Goal: Task Accomplishment & Management: Complete application form

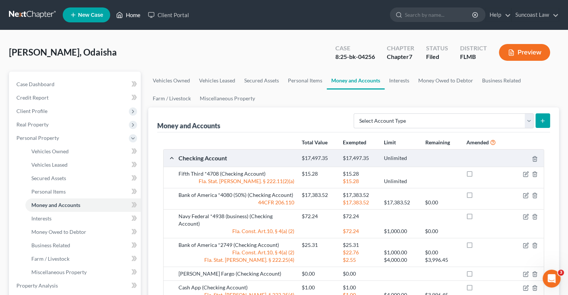
click at [130, 12] on link "Home" at bounding box center [128, 14] width 32 height 13
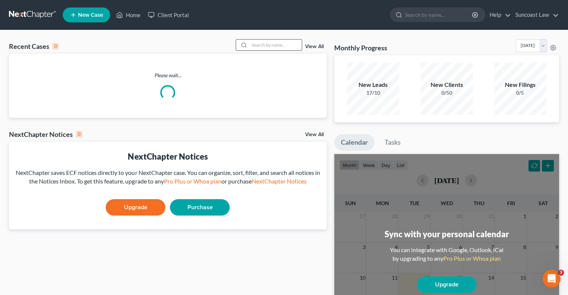
click at [272, 43] on input "search" at bounding box center [275, 45] width 52 height 11
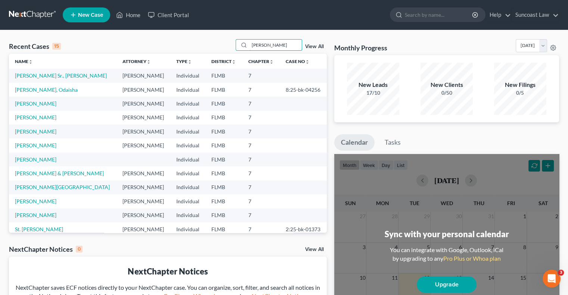
type input "[PERSON_NAME]"
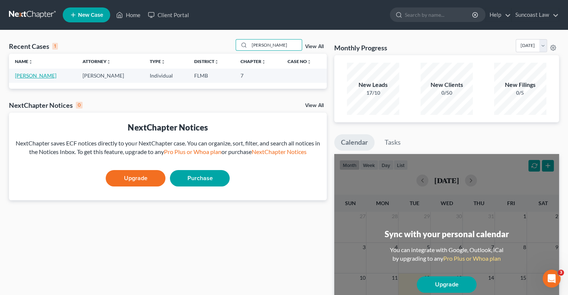
click at [28, 75] on link "[PERSON_NAME]" at bounding box center [35, 75] width 41 height 6
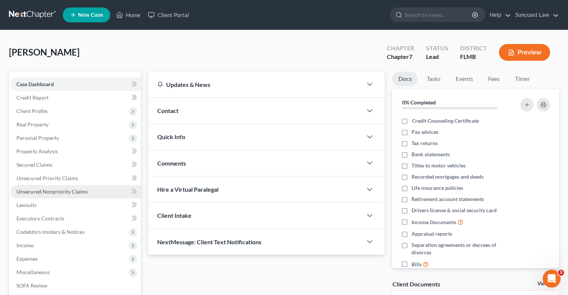
click at [84, 193] on span "Unsecured Nonpriority Claims" at bounding box center [51, 192] width 71 height 6
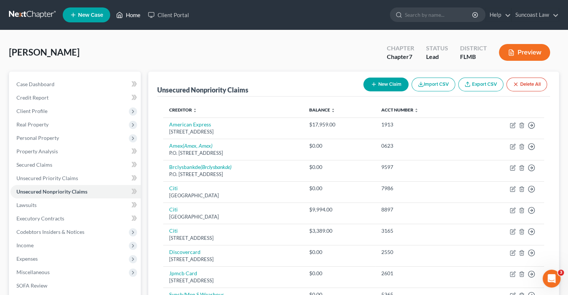
click at [137, 13] on link "Home" at bounding box center [128, 14] width 32 height 13
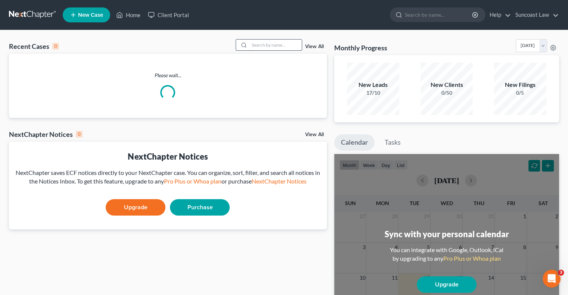
click at [276, 45] on input "search" at bounding box center [275, 45] width 52 height 11
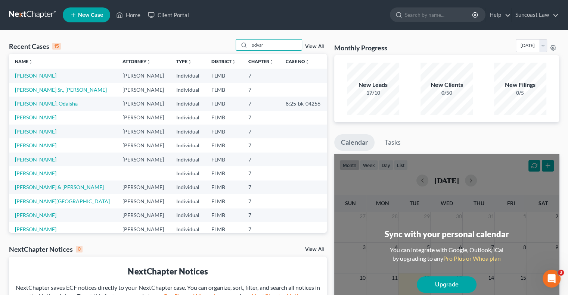
type input "odvar"
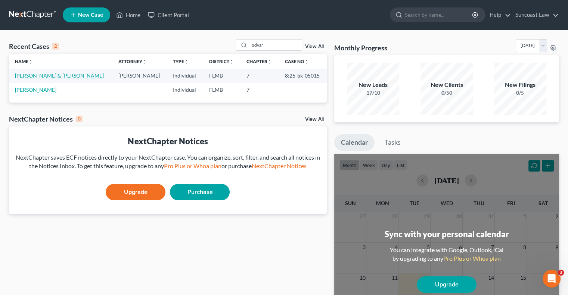
click at [40, 76] on link "[PERSON_NAME] & [PERSON_NAME]" at bounding box center [59, 75] width 89 height 6
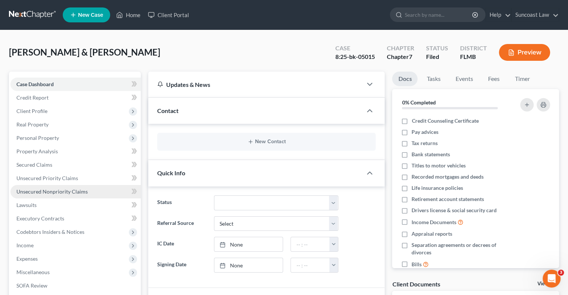
click at [74, 192] on span "Unsecured Nonpriority Claims" at bounding box center [51, 192] width 71 height 6
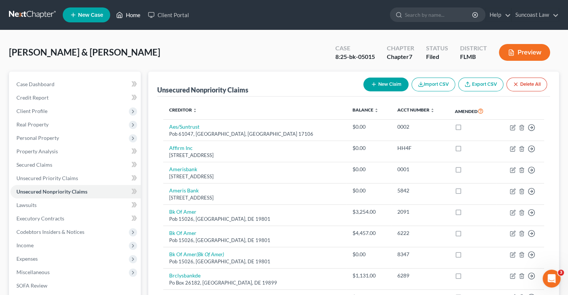
click at [136, 17] on link "Home" at bounding box center [128, 14] width 32 height 13
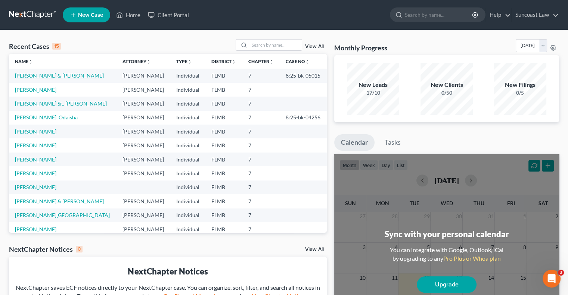
click at [36, 76] on link "[PERSON_NAME] & [PERSON_NAME]" at bounding box center [59, 75] width 89 height 6
select select "6"
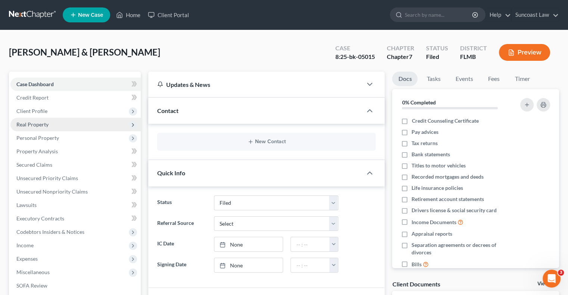
click at [49, 123] on span "Real Property" at bounding box center [75, 124] width 130 height 13
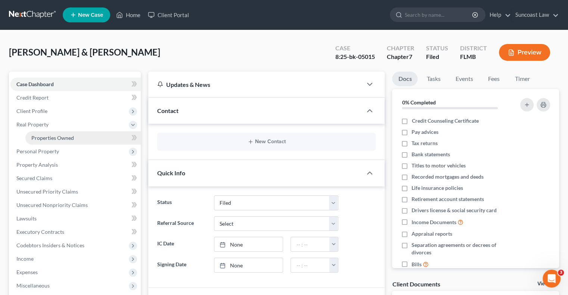
click at [61, 138] on span "Properties Owned" at bounding box center [52, 138] width 43 height 6
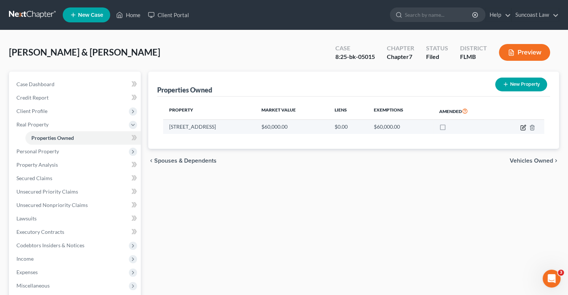
click at [523, 126] on icon "button" at bounding box center [523, 128] width 6 height 6
select select "9"
select select "51"
select select "2"
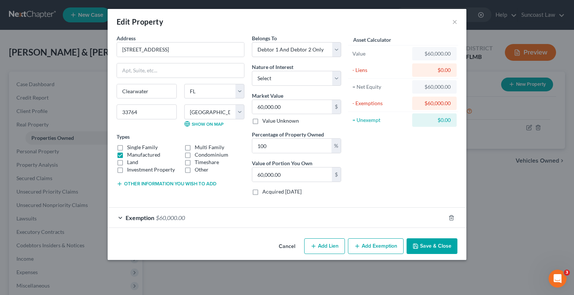
click at [422, 214] on div "Exemption $60,000.00" at bounding box center [277, 218] width 338 height 20
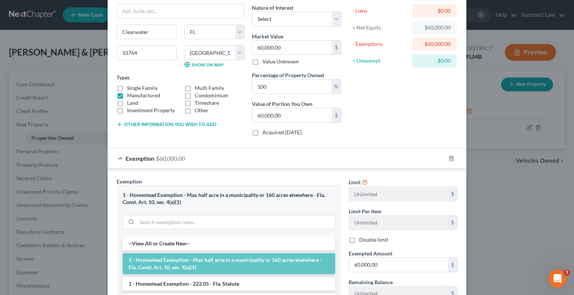
scroll to position [112, 0]
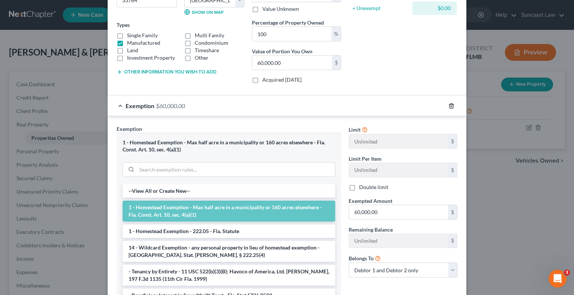
click at [451, 106] on line "button" at bounding box center [451, 106] width 0 height 1
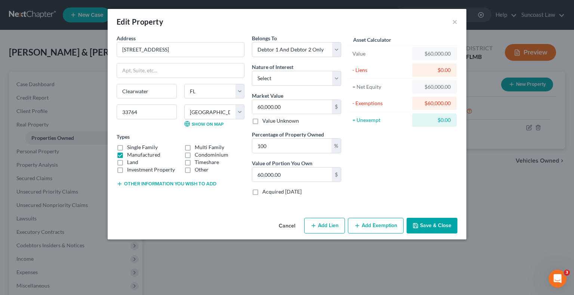
scroll to position [0, 0]
click at [379, 226] on button "Add Exemption" at bounding box center [376, 226] width 56 height 16
select select "2"
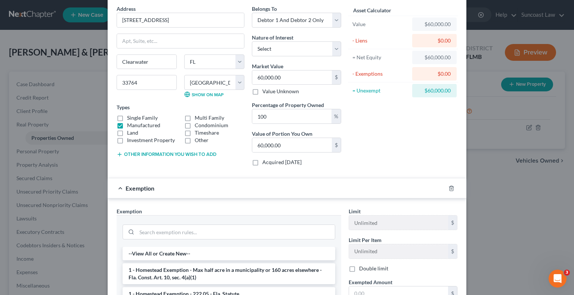
scroll to position [75, 0]
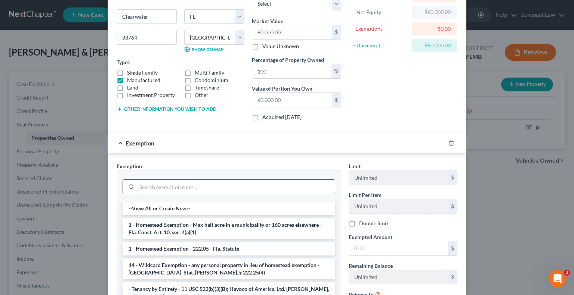
click at [202, 188] on input "search" at bounding box center [236, 187] width 198 height 14
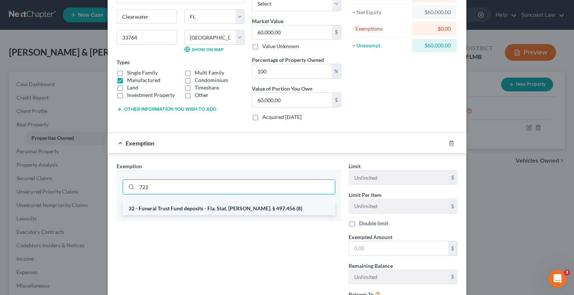
type input "722"
click at [261, 206] on li "32 - Funeral Trust Fund deposits - Fla. Stat. [PERSON_NAME]. § 497.456 (8)" at bounding box center [228, 208] width 213 height 13
click at [261, 194] on input "722" at bounding box center [236, 187] width 198 height 14
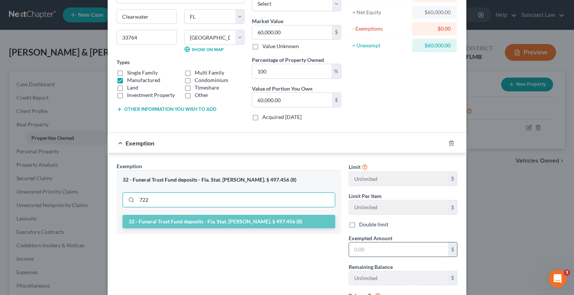
click at [377, 247] on input "text" at bounding box center [398, 250] width 99 height 14
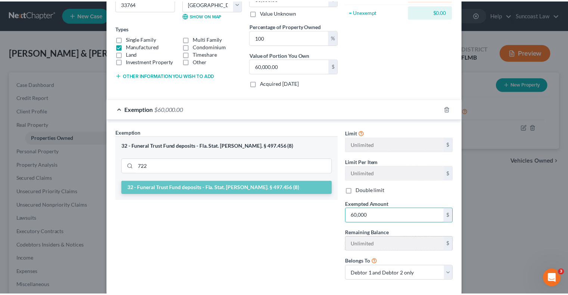
scroll to position [146, 0]
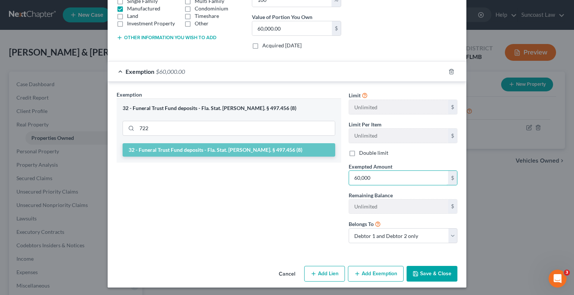
type input "60,000"
click at [437, 277] on button "Save & Close" at bounding box center [431, 274] width 51 height 16
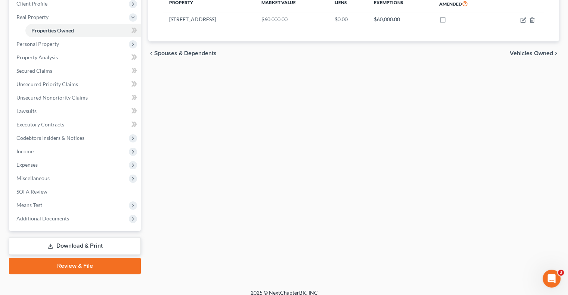
scroll to position [114, 0]
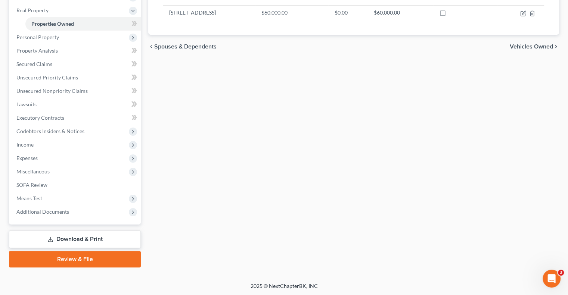
click at [86, 240] on link "Download & Print" at bounding box center [75, 240] width 132 height 18
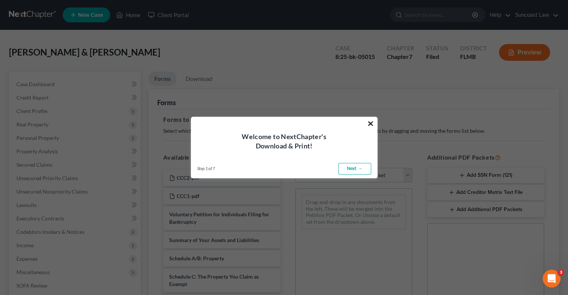
click at [370, 122] on button "×" at bounding box center [370, 124] width 7 height 12
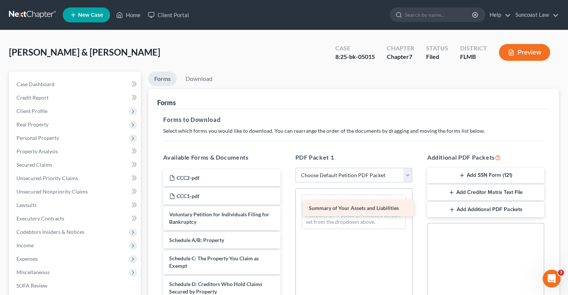
drag, startPoint x: 218, startPoint y: 238, endPoint x: 358, endPoint y: 207, distance: 143.2
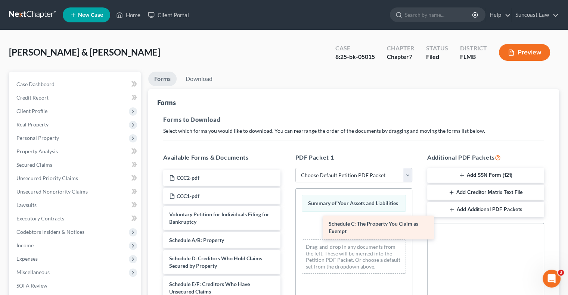
drag, startPoint x: 221, startPoint y: 262, endPoint x: 380, endPoint y: 228, distance: 162.7
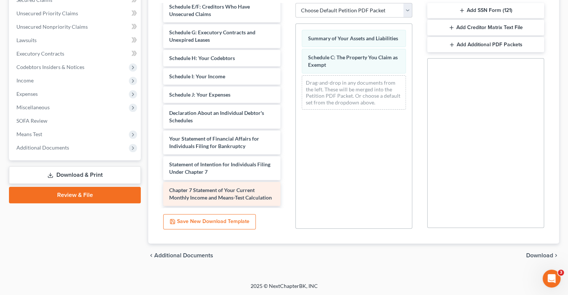
scroll to position [112, 0]
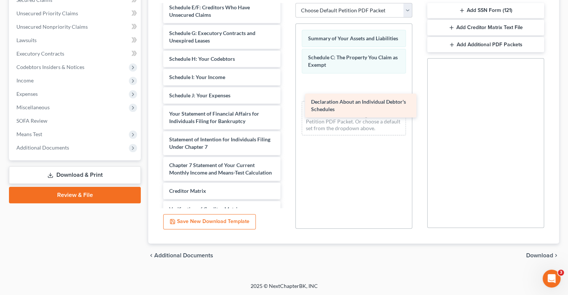
drag, startPoint x: 242, startPoint y: 114, endPoint x: 405, endPoint y: 100, distance: 163.1
click at [286, 100] on div "Declaration About an Individual Debtor's Schedules CCC2-pdf CCC1-pdf Voluntary …" at bounding box center [221, 77] width 129 height 369
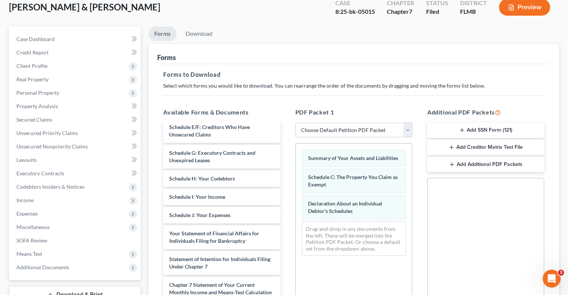
scroll to position [0, 0]
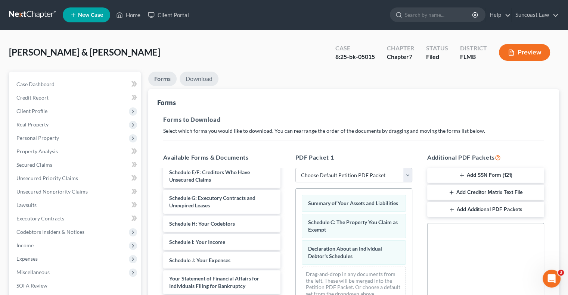
click at [206, 79] on link "Download" at bounding box center [199, 79] width 39 height 15
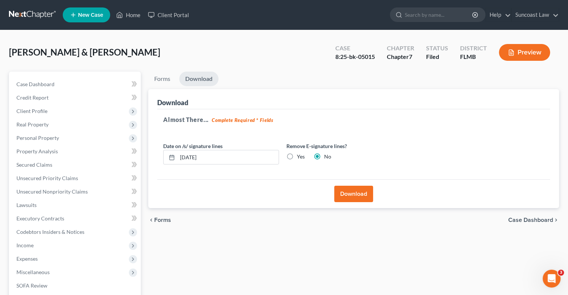
click at [352, 193] on button "Download" at bounding box center [353, 194] width 39 height 16
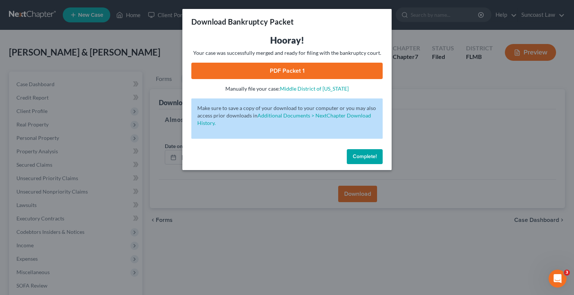
click at [337, 75] on link "PDF Packet 1" at bounding box center [286, 71] width 191 height 16
drag, startPoint x: 375, startPoint y: 157, endPoint x: 206, endPoint y: 180, distance: 170.8
click at [375, 157] on span "Complete!" at bounding box center [365, 156] width 24 height 6
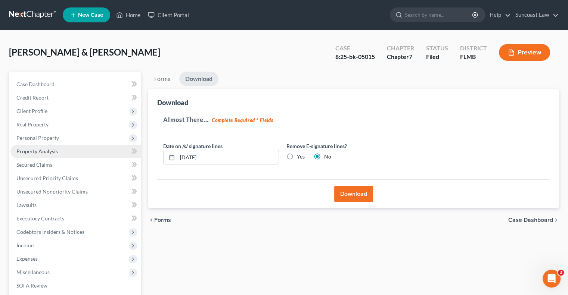
click at [56, 151] on span "Property Analysis" at bounding box center [36, 151] width 41 height 6
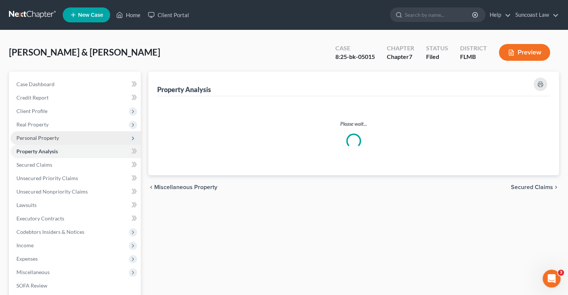
click at [50, 136] on span "Personal Property" at bounding box center [37, 138] width 43 height 6
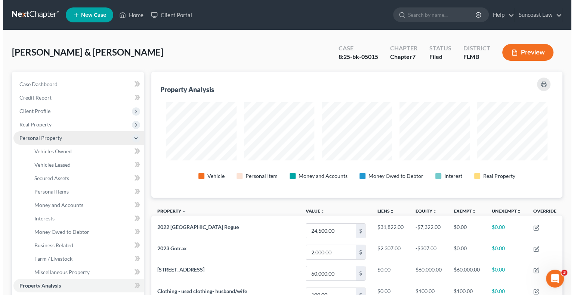
scroll to position [126, 410]
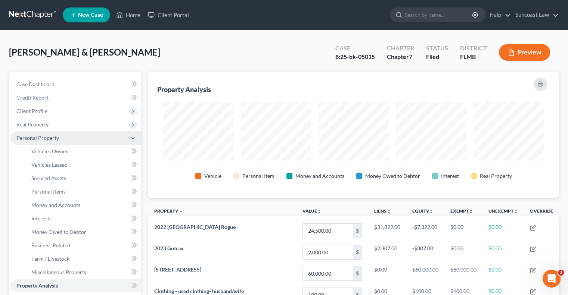
drag, startPoint x: 41, startPoint y: 124, endPoint x: 50, endPoint y: 133, distance: 12.7
click at [41, 124] on span "Real Property" at bounding box center [32, 124] width 32 height 6
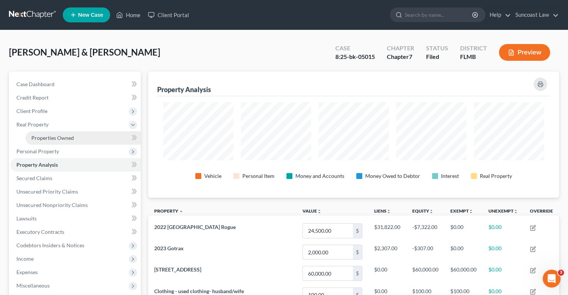
click at [58, 133] on link "Properties Owned" at bounding box center [82, 137] width 115 height 13
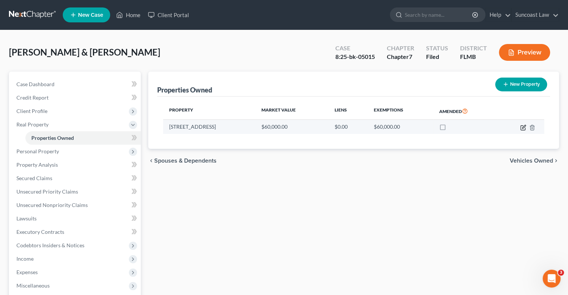
click at [523, 127] on icon "button" at bounding box center [523, 126] width 3 height 3
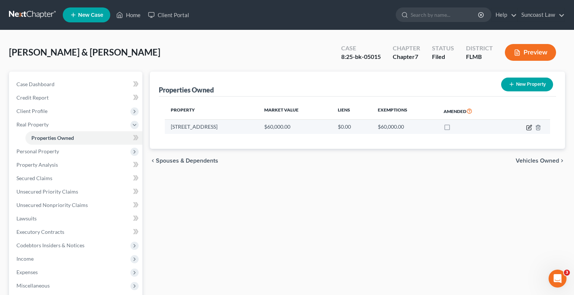
select select "9"
select select "51"
select select "2"
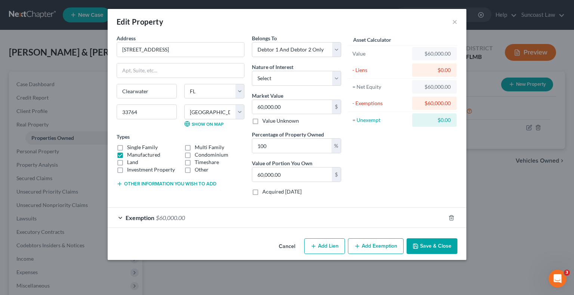
click at [383, 221] on div "Exemption $60,000.00" at bounding box center [277, 218] width 338 height 20
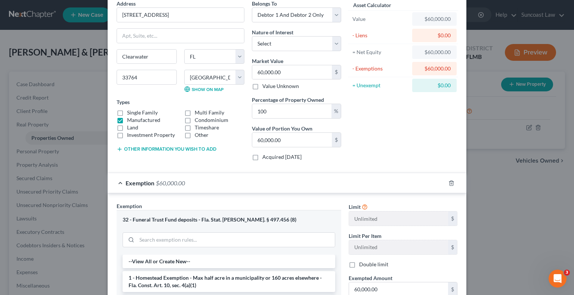
scroll to position [75, 0]
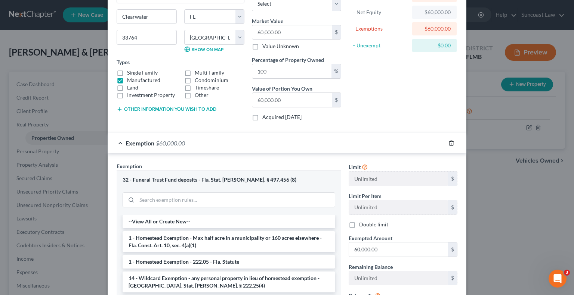
click at [452, 143] on line "button" at bounding box center [452, 143] width 0 height 1
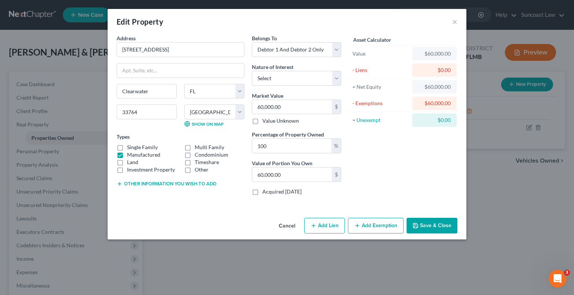
scroll to position [0, 0]
click at [385, 225] on button "Add Exemption" at bounding box center [376, 226] width 56 height 16
select select "2"
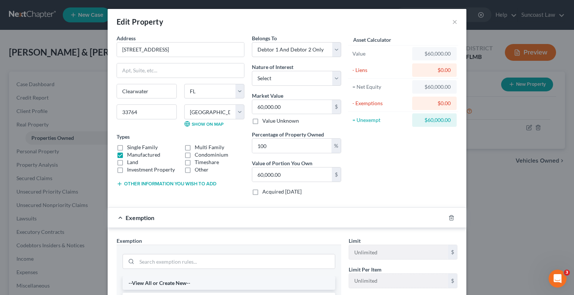
scroll to position [75, 0]
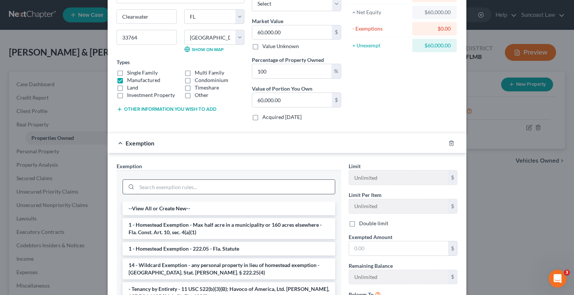
click at [223, 181] on input "search" at bounding box center [236, 187] width 198 height 14
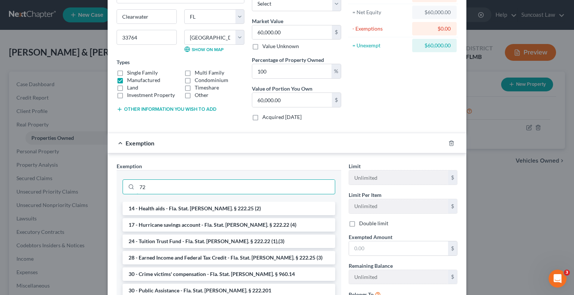
type input "7"
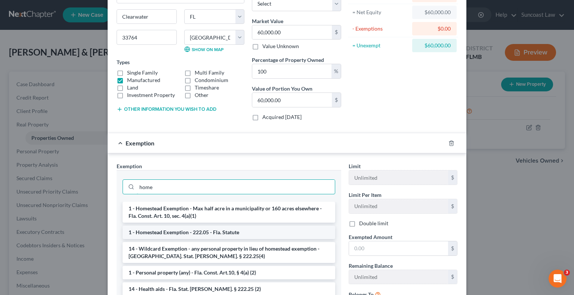
type input "home"
click at [226, 236] on li "1 - Homestead Exemption - 222.05 - Fla. Statute" at bounding box center [228, 232] width 213 height 13
click at [226, 236] on div "Exemption Set must be selected for CA. Exemption * home 1 - [GEOGRAPHIC_DATA] -…" at bounding box center [229, 244] width 232 height 165
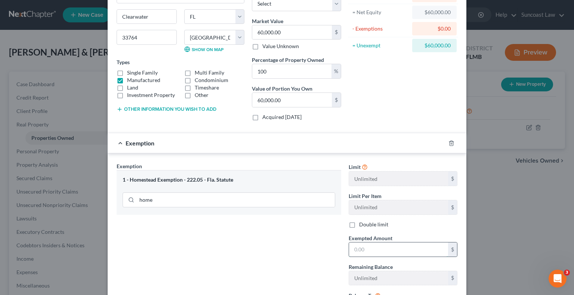
drag, startPoint x: 393, startPoint y: 248, endPoint x: 388, endPoint y: 246, distance: 5.3
click at [393, 248] on input "text" at bounding box center [398, 250] width 99 height 14
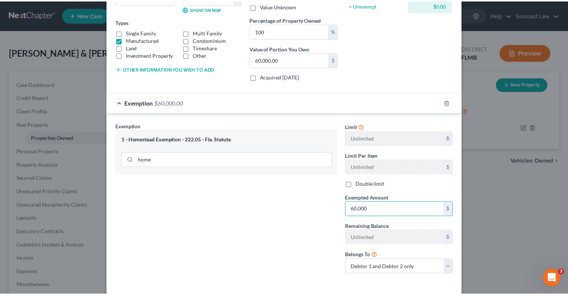
scroll to position [146, 0]
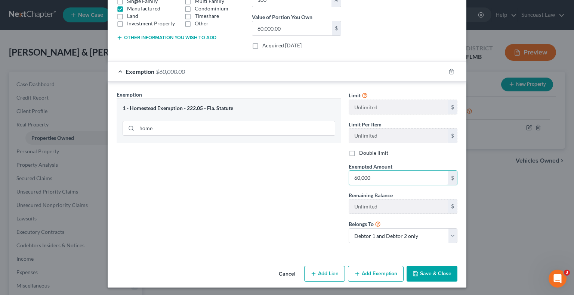
type input "60,000"
click at [433, 272] on button "Save & Close" at bounding box center [431, 274] width 51 height 16
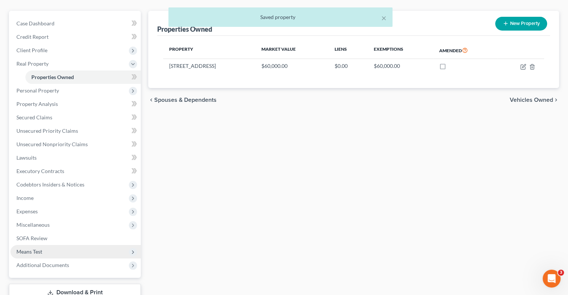
scroll to position [114, 0]
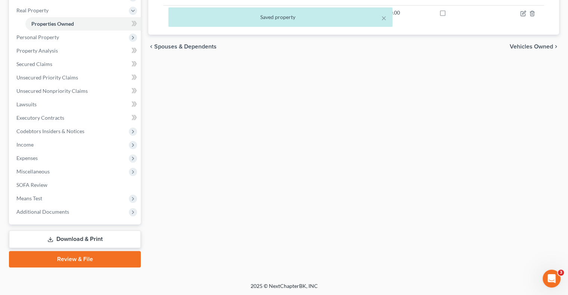
click at [81, 234] on link "Download & Print" at bounding box center [75, 240] width 132 height 18
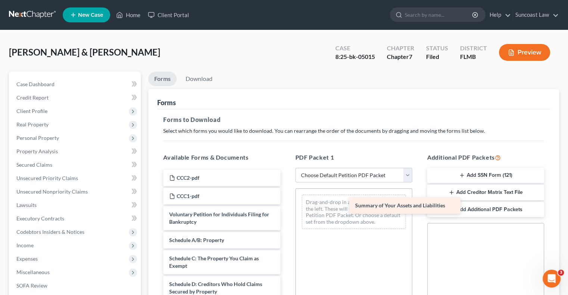
drag, startPoint x: 222, startPoint y: 239, endPoint x: 404, endPoint y: 207, distance: 185.4
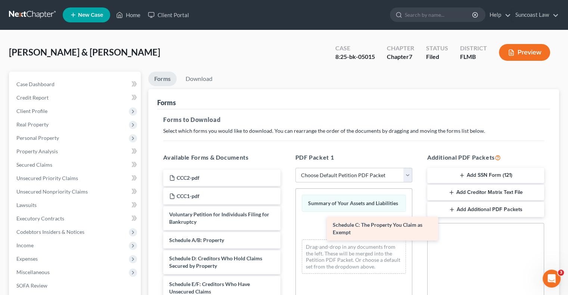
drag, startPoint x: 202, startPoint y: 263, endPoint x: 365, endPoint y: 231, distance: 165.9
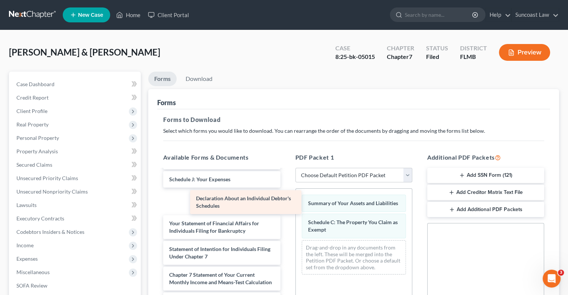
scroll to position [175, 0]
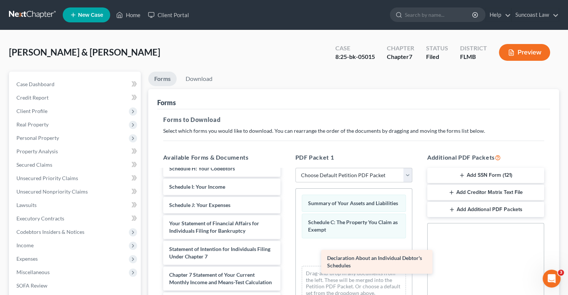
drag, startPoint x: 211, startPoint y: 192, endPoint x: 366, endPoint y: 261, distance: 169.9
click at [286, 261] on div "Declaration About an Individual Debtor's Schedules CCC2-pdf CCC1-pdf Voluntary …" at bounding box center [221, 187] width 129 height 369
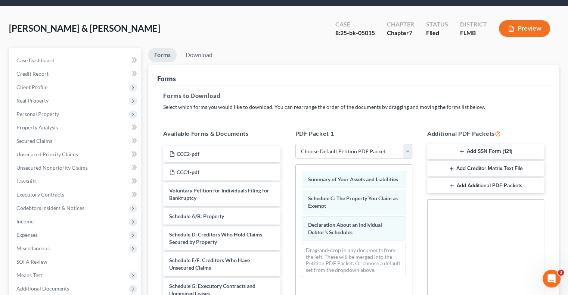
scroll to position [0, 0]
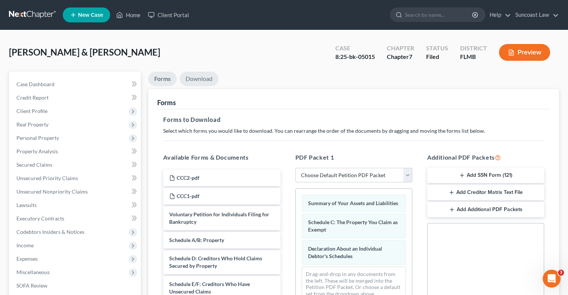
click at [200, 77] on link "Download" at bounding box center [199, 79] width 39 height 15
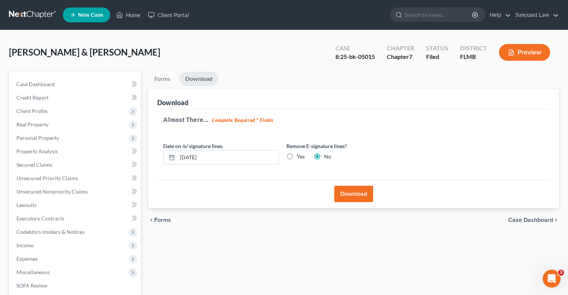
click at [350, 194] on button "Download" at bounding box center [353, 194] width 39 height 16
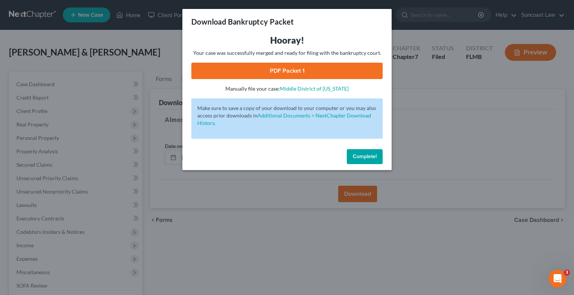
click at [329, 71] on link "PDF Packet 1" at bounding box center [286, 71] width 191 height 16
click at [372, 161] on button "Complete!" at bounding box center [365, 156] width 36 height 15
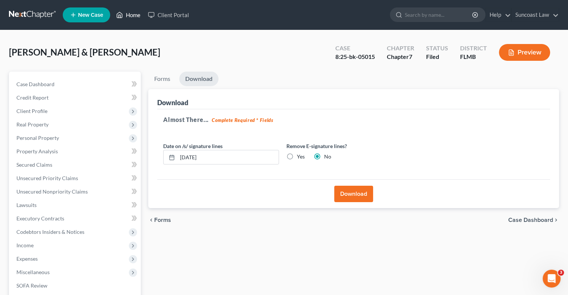
drag, startPoint x: 135, startPoint y: 16, endPoint x: 187, endPoint y: 38, distance: 56.9
click at [134, 16] on link "Home" at bounding box center [128, 14] width 32 height 13
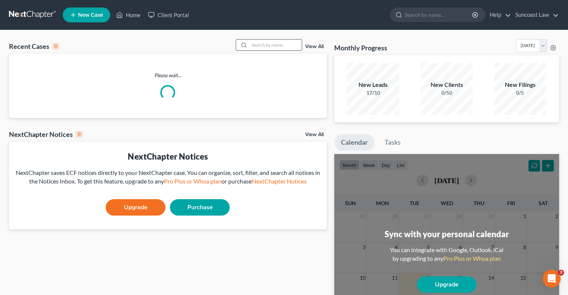
click at [261, 47] on input "search" at bounding box center [275, 45] width 52 height 11
type input "chasey"
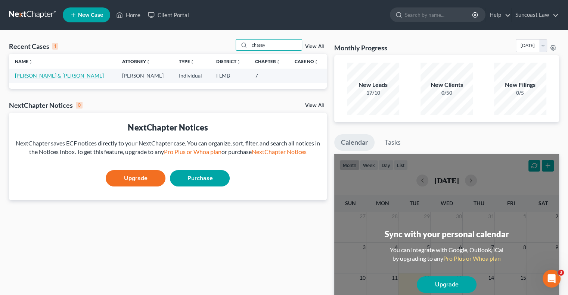
click at [49, 74] on link "[PERSON_NAME] & [PERSON_NAME]" at bounding box center [59, 75] width 89 height 6
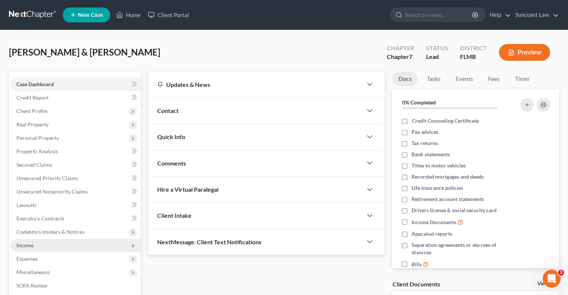
click at [35, 245] on span "Income" at bounding box center [75, 245] width 130 height 13
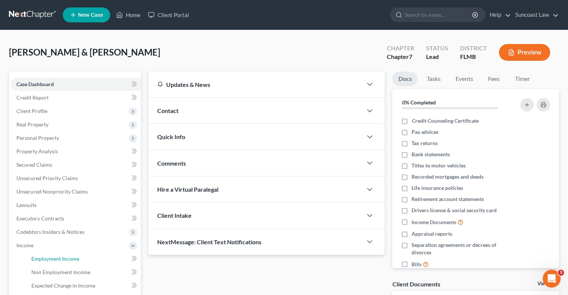
drag, startPoint x: 70, startPoint y: 260, endPoint x: 224, endPoint y: 165, distance: 180.4
click at [70, 260] on span "Employment Income" at bounding box center [55, 259] width 48 height 6
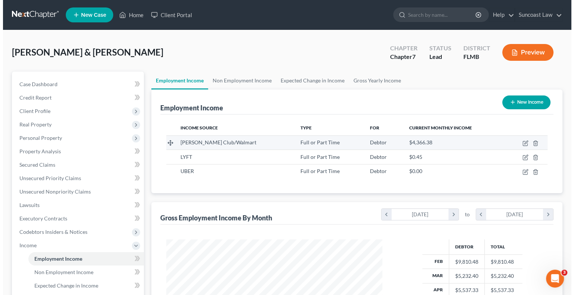
scroll to position [133, 230]
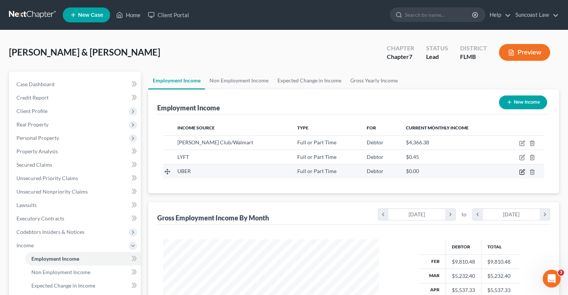
click at [522, 173] on icon "button" at bounding box center [522, 172] width 6 height 6
select select "0"
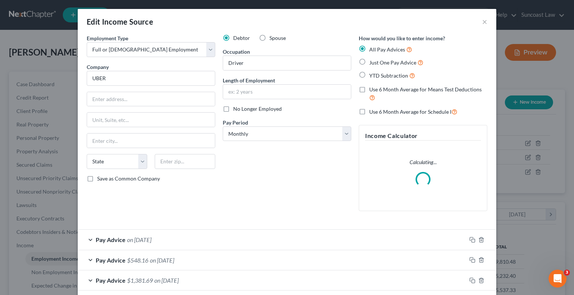
scroll to position [76, 0]
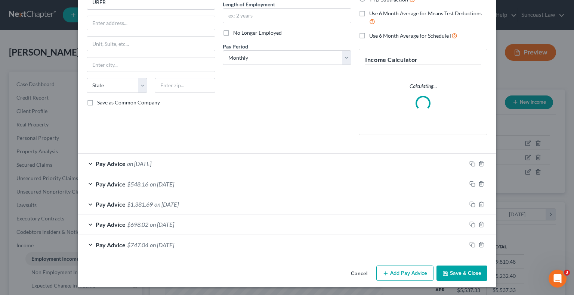
click at [399, 275] on button "Add Pay Advice" at bounding box center [404, 274] width 57 height 16
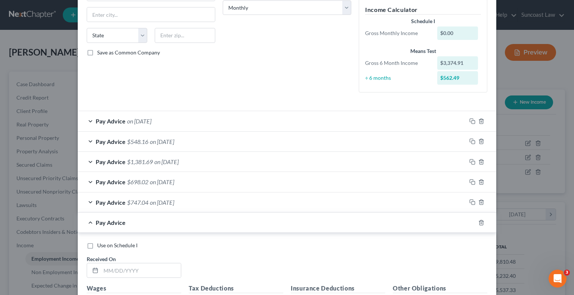
scroll to position [226, 0]
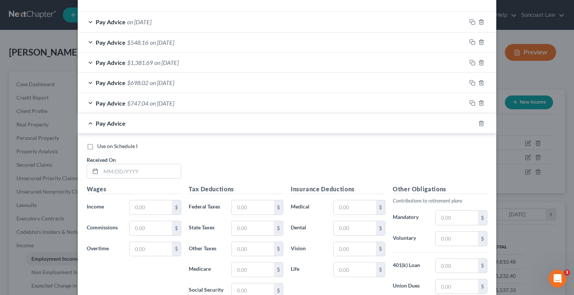
drag, startPoint x: 149, startPoint y: 167, endPoint x: 159, endPoint y: 152, distance: 18.0
click at [149, 167] on input "text" at bounding box center [141, 171] width 80 height 14
type input "[DATE]"
drag, startPoint x: 154, startPoint y: 208, endPoint x: 148, endPoint y: 199, distance: 10.5
click at [154, 208] on input "text" at bounding box center [151, 208] width 42 height 14
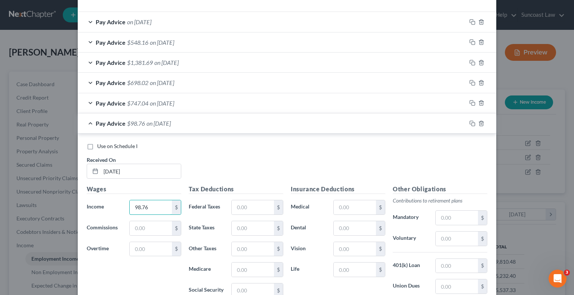
type input "98.76"
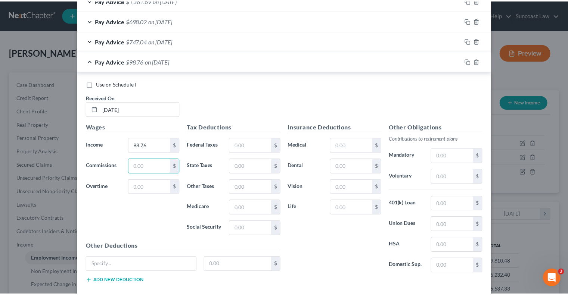
scroll to position [327, 0]
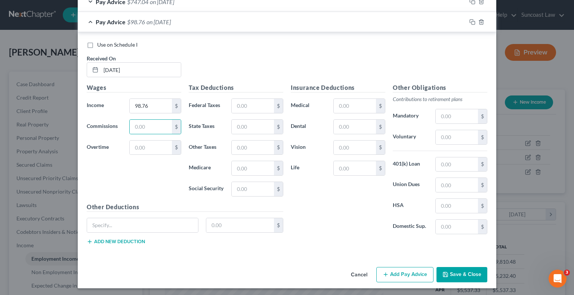
click at [465, 268] on button "Save & Close" at bounding box center [461, 275] width 51 height 16
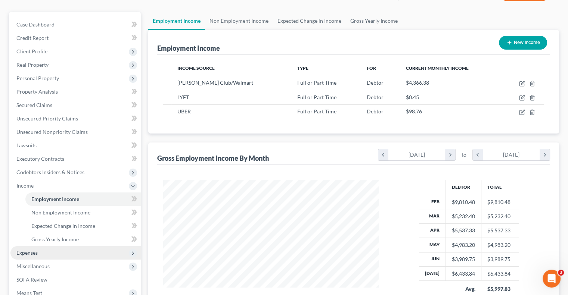
scroll to position [149, 0]
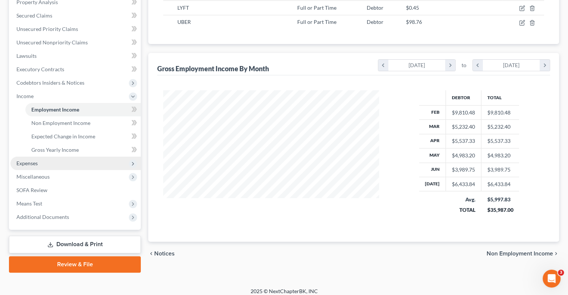
click at [38, 165] on span "Expenses" at bounding box center [75, 163] width 130 height 13
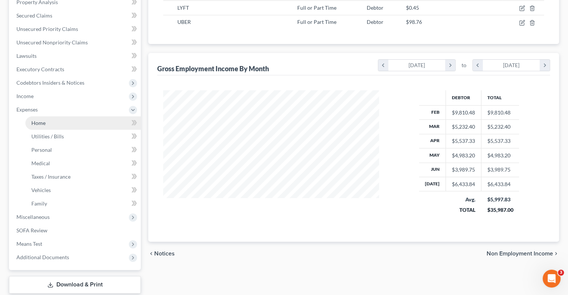
click at [54, 121] on link "Home" at bounding box center [82, 123] width 115 height 13
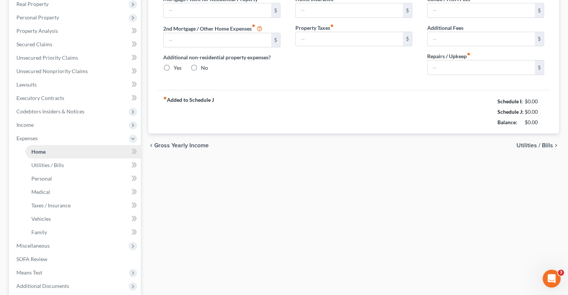
type input "1,775.00"
type input "0.00"
radio input "true"
type input "0.00"
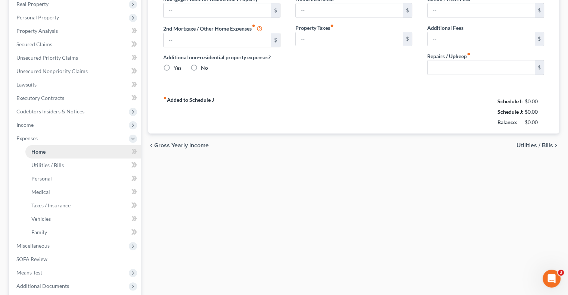
type input "0.00"
type input "100.00"
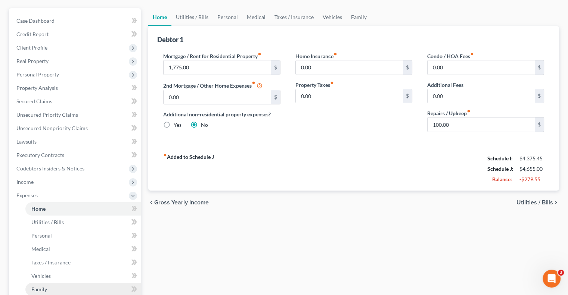
scroll to position [187, 0]
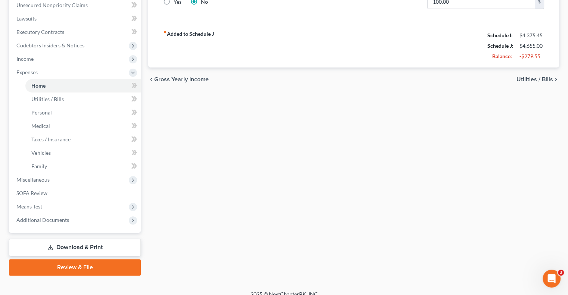
click at [90, 250] on link "Download & Print" at bounding box center [75, 248] width 132 height 18
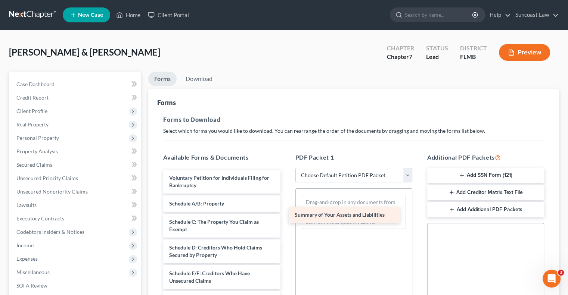
drag, startPoint x: 215, startPoint y: 204, endPoint x: 341, endPoint y: 216, distance: 126.1
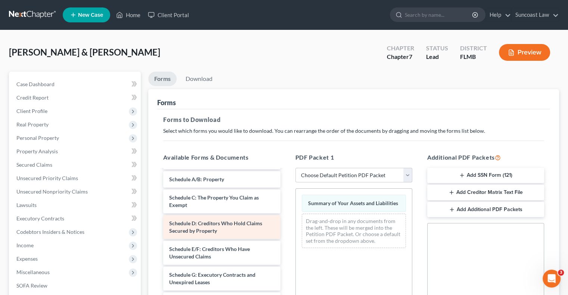
scroll to position [75, 0]
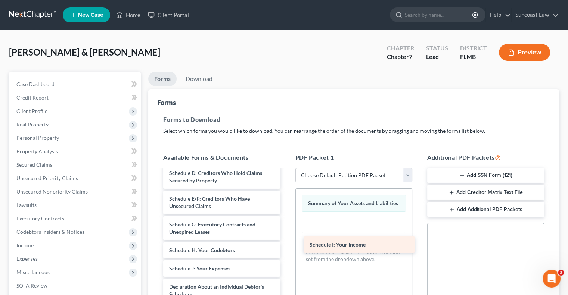
drag, startPoint x: 214, startPoint y: 268, endPoint x: 359, endPoint y: 242, distance: 147.3
click at [286, 242] on div "Schedule I: Your Income Voluntary Petition for Individuals Filing for Bankruptc…" at bounding box center [221, 278] width 129 height 366
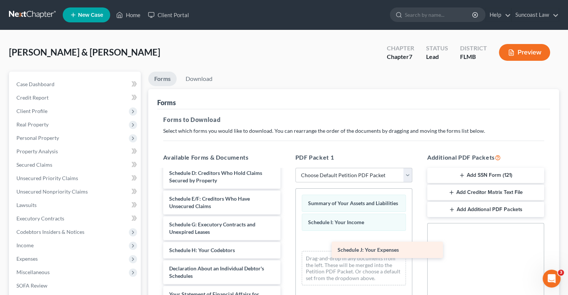
drag, startPoint x: 199, startPoint y: 272, endPoint x: 367, endPoint y: 254, distance: 169.4
click at [286, 254] on div "Schedule J: Your Expenses Voluntary Petition for Individuals Filing for Bankrup…" at bounding box center [221, 268] width 129 height 347
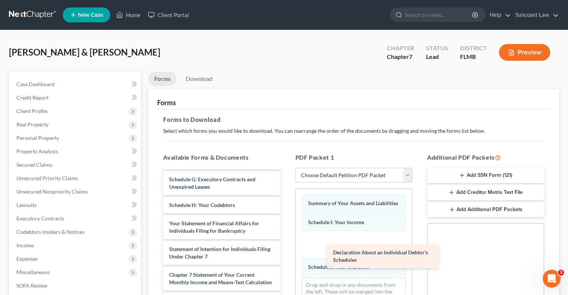
scroll to position [127, 0]
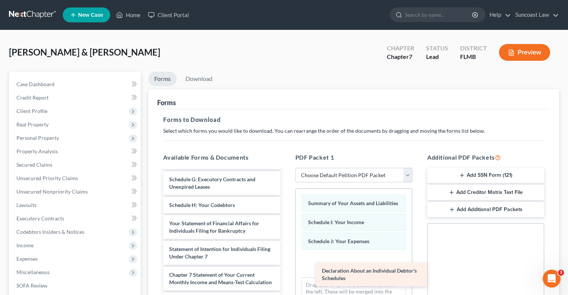
drag, startPoint x: 208, startPoint y: 196, endPoint x: 332, endPoint y: 274, distance: 146.9
click at [286, 273] on div "Declaration About an Individual Debtor's Schedules Voluntary Petition for Indiv…" at bounding box center [221, 211] width 129 height 322
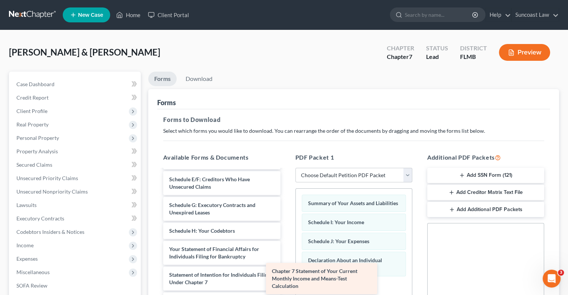
scroll to position [94, 0]
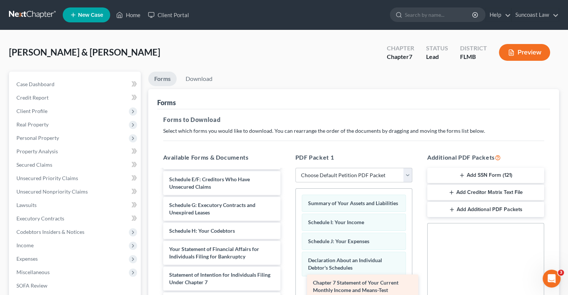
drag, startPoint x: 218, startPoint y: 274, endPoint x: 362, endPoint y: 290, distance: 144.6
click at [286, 290] on div "Chapter 7 Statement of Your Current Monthly Income and Means-Test Calculation V…" at bounding box center [221, 224] width 129 height 296
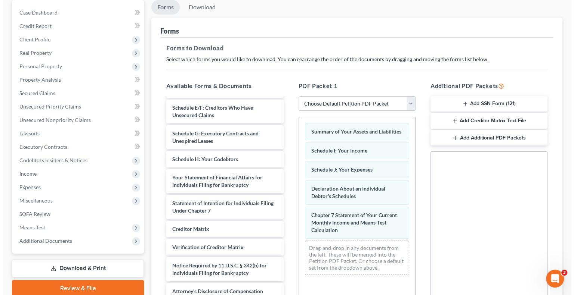
scroll to position [0, 0]
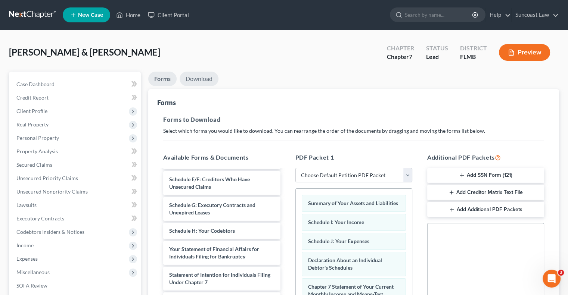
click at [205, 76] on link "Download" at bounding box center [199, 79] width 39 height 15
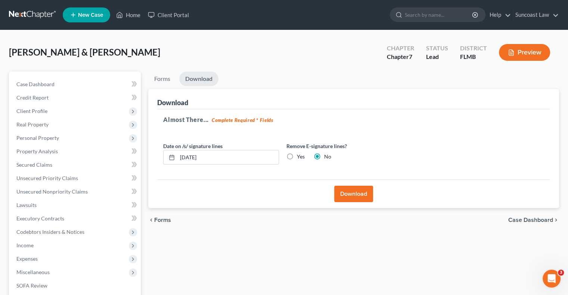
drag, startPoint x: 353, startPoint y: 194, endPoint x: 347, endPoint y: 192, distance: 6.2
click at [354, 194] on button "Download" at bounding box center [353, 194] width 39 height 16
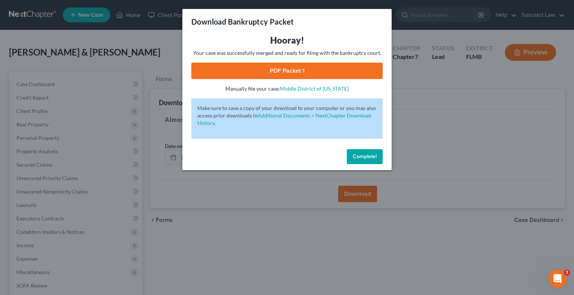
click at [326, 72] on link "PDF Packet 1" at bounding box center [286, 71] width 191 height 16
click at [362, 164] on div "Complete!" at bounding box center [286, 158] width 209 height 24
click at [363, 158] on span "Complete!" at bounding box center [365, 156] width 24 height 6
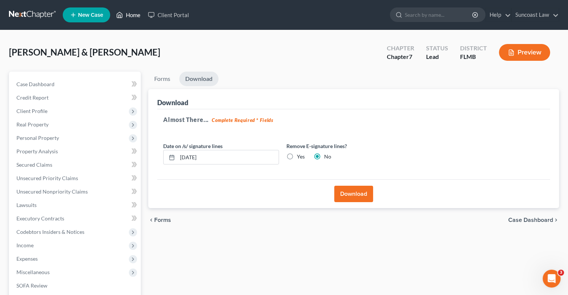
click at [133, 16] on link "Home" at bounding box center [128, 14] width 32 height 13
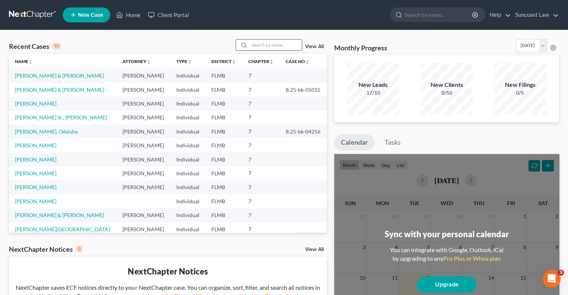
click at [278, 41] on input "search" at bounding box center [275, 45] width 52 height 11
type input "[PERSON_NAME]"
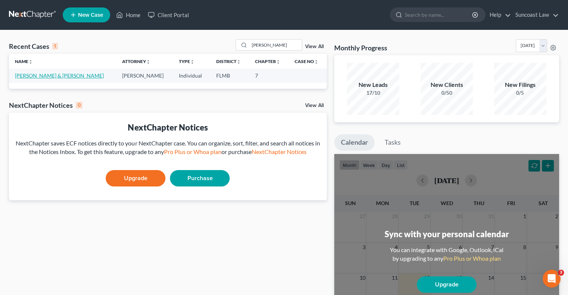
click at [66, 75] on link "[PERSON_NAME] & [PERSON_NAME]" at bounding box center [59, 75] width 89 height 6
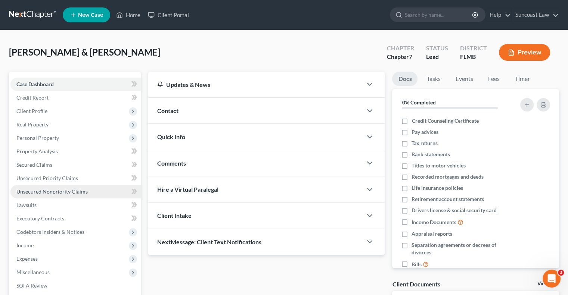
click at [75, 192] on span "Unsecured Nonpriority Claims" at bounding box center [51, 192] width 71 height 6
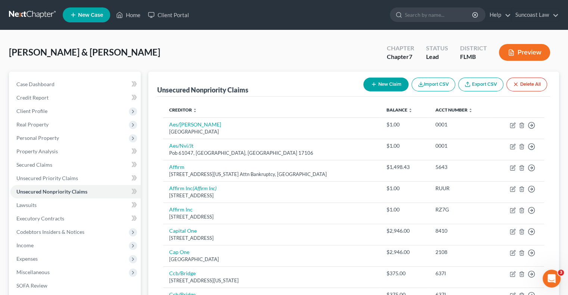
click at [388, 82] on button "New Claim" at bounding box center [385, 85] width 45 height 14
select select "2"
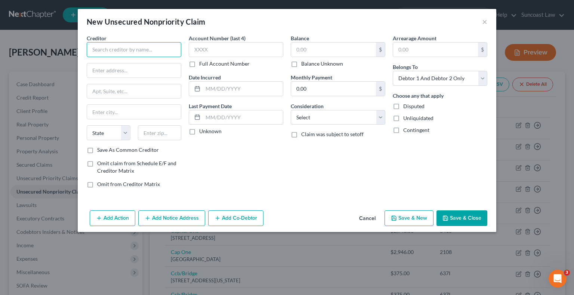
click at [151, 50] on input "text" at bounding box center [134, 49] width 94 height 15
type input "Hospital Physician Services of [US_STATE] [GEOGRAPHIC_DATA]"
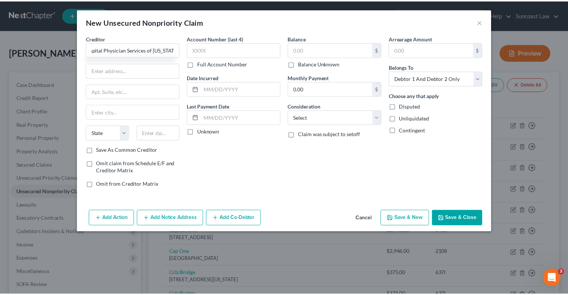
scroll to position [0, 0]
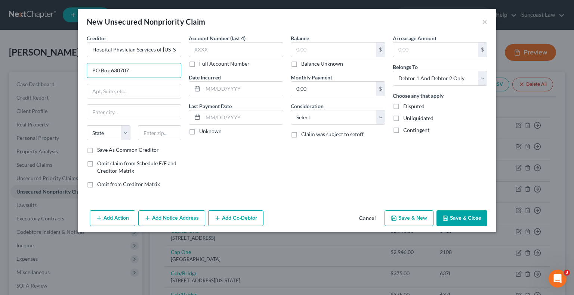
type input "PO Box 630707"
type input "45263"
type input "[GEOGRAPHIC_DATA]"
select select "36"
click at [199, 64] on label "Full Account Number" at bounding box center [224, 63] width 50 height 7
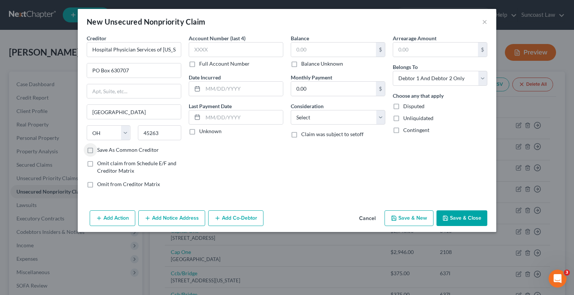
click at [202, 64] on input "Full Account Number" at bounding box center [204, 62] width 5 height 5
drag, startPoint x: 224, startPoint y: 49, endPoint x: 233, endPoint y: 24, distance: 26.9
click at [225, 49] on input "text" at bounding box center [236, 49] width 94 height 15
type input "M108857373"
click at [339, 46] on input "text" at bounding box center [333, 50] width 85 height 14
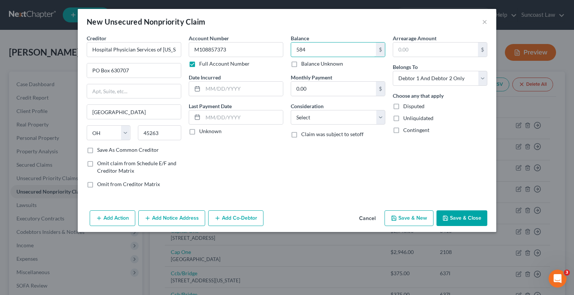
type input "584"
click at [472, 215] on button "Save & Close" at bounding box center [461, 219] width 51 height 16
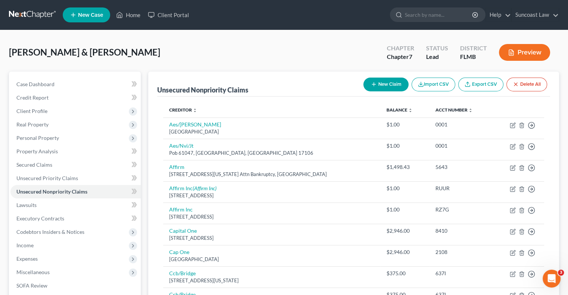
click at [389, 83] on button "New Claim" at bounding box center [385, 85] width 45 height 14
select select "2"
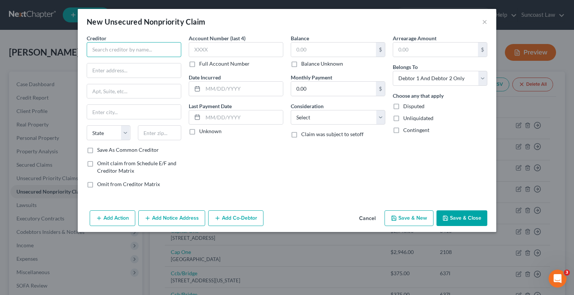
click at [155, 50] on input "text" at bounding box center [134, 49] width 94 height 15
type input "Associated Pathologist"
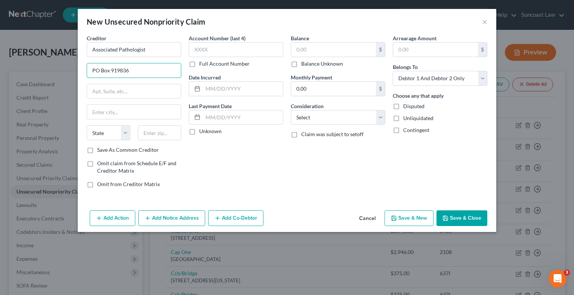
type input "PO Box 919836"
type input "32891"
type input "Orlando"
select select "9"
click at [199, 63] on label "Full Account Number" at bounding box center [224, 63] width 50 height 7
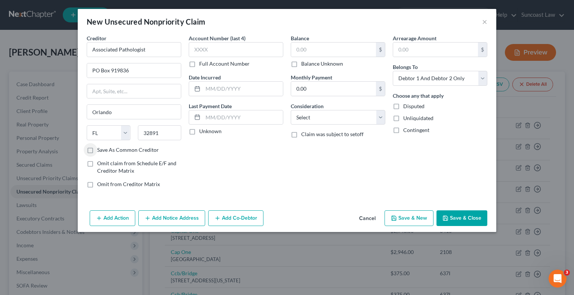
click at [202, 63] on input "Full Account Number" at bounding box center [204, 62] width 5 height 5
click at [212, 52] on input "text" at bounding box center [236, 49] width 94 height 15
type input "339473706"
click at [328, 41] on div "Balance $ Balance Unknown Balance Undetermined $ Balance Unknown" at bounding box center [338, 50] width 94 height 33
click at [326, 47] on input "text" at bounding box center [333, 50] width 85 height 14
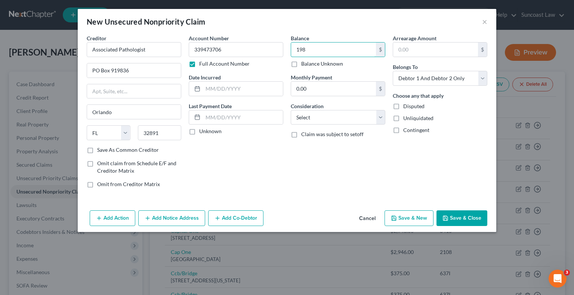
type input "198"
click at [453, 218] on button "Save & Close" at bounding box center [461, 219] width 51 height 16
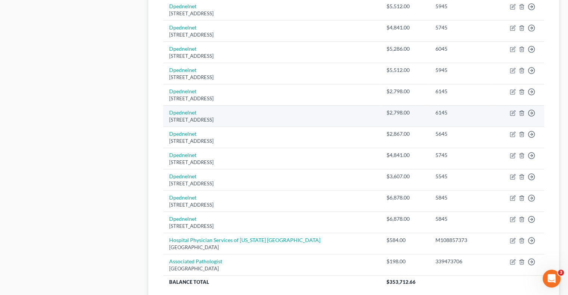
scroll to position [607, 0]
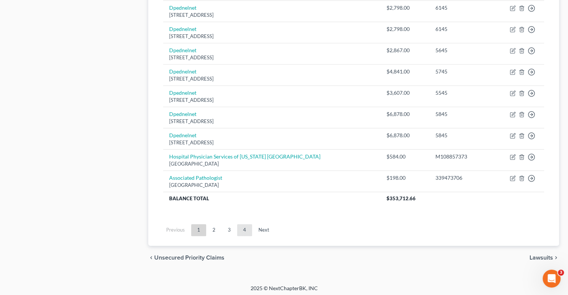
click at [243, 229] on link "4" at bounding box center [244, 230] width 15 height 12
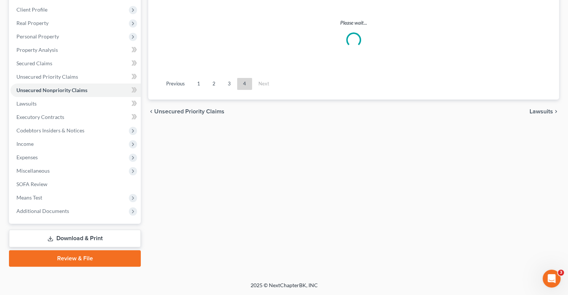
scroll to position [101, 0]
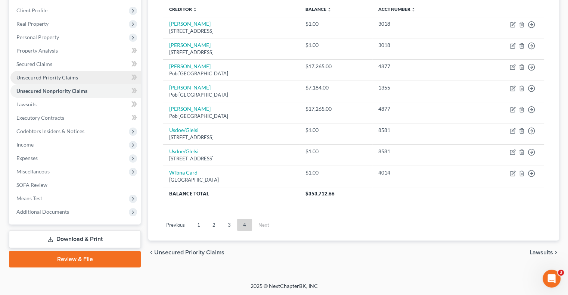
click at [72, 77] on span "Unsecured Priority Claims" at bounding box center [47, 77] width 62 height 6
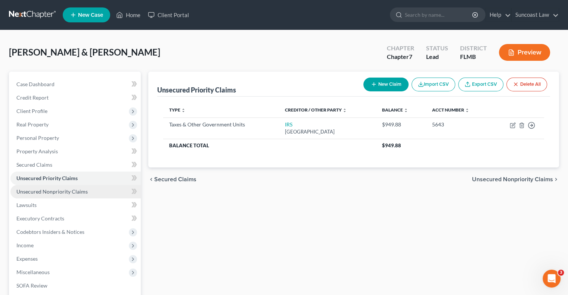
click at [82, 190] on span "Unsecured Nonpriority Claims" at bounding box center [51, 192] width 71 height 6
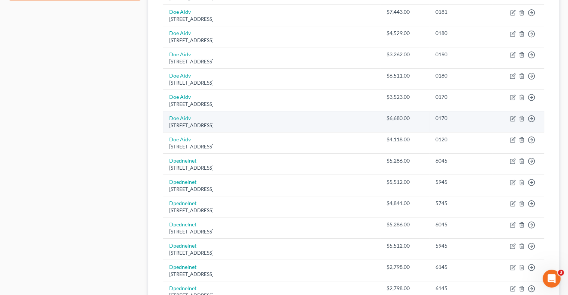
scroll to position [564, 0]
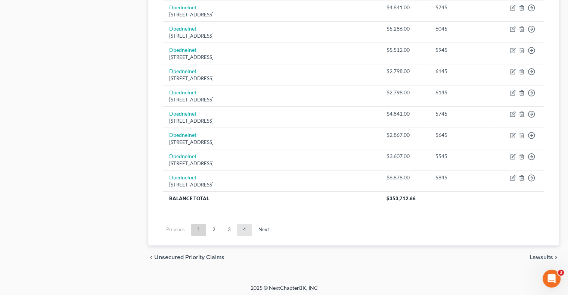
click at [244, 228] on link "4" at bounding box center [244, 230] width 15 height 12
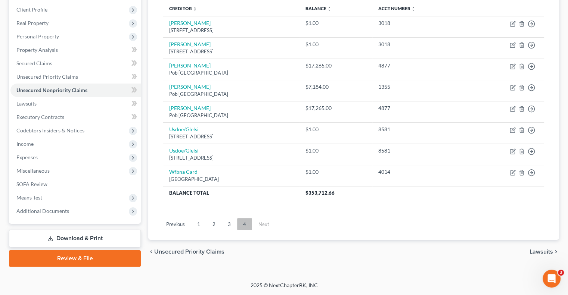
scroll to position [101, 0]
click at [229, 221] on link "3" at bounding box center [229, 225] width 15 height 12
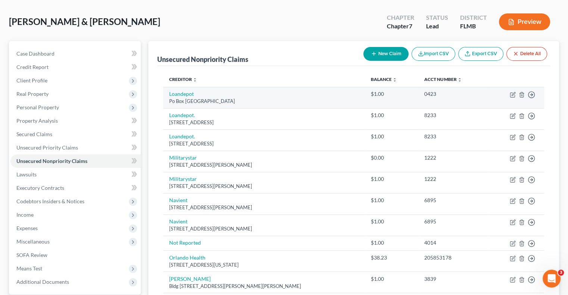
scroll to position [0, 0]
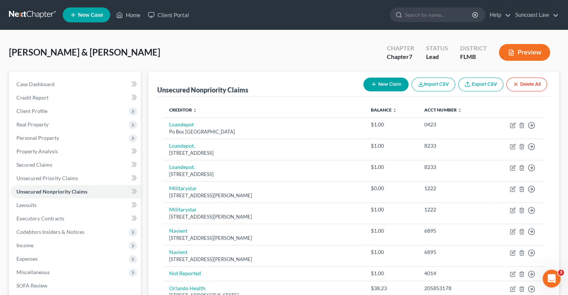
drag, startPoint x: 393, startPoint y: 77, endPoint x: 393, endPoint y: 81, distance: 4.1
click at [393, 77] on div "New Claim Import CSV Export CSV Delete All" at bounding box center [455, 85] width 190 height 20
click at [393, 81] on button "New Claim" at bounding box center [385, 85] width 45 height 14
select select "2"
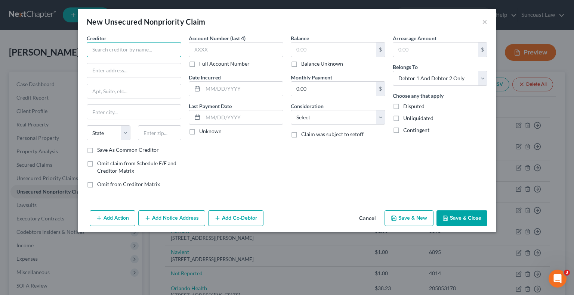
click at [159, 48] on input "text" at bounding box center [134, 49] width 94 height 15
type input "Paragon Emergency Services"
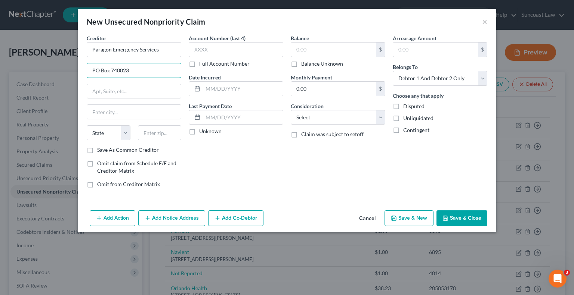
type input "PO Box 740023"
type input "45274"
type input "[GEOGRAPHIC_DATA]"
select select "36"
click at [199, 63] on label "Full Account Number" at bounding box center [224, 63] width 50 height 7
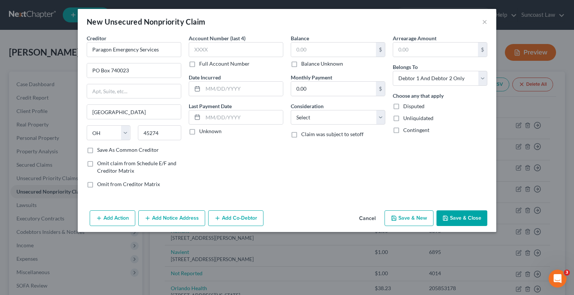
click at [202, 63] on input "Full Account Number" at bounding box center [204, 62] width 5 height 5
click at [214, 53] on input "text" at bounding box center [236, 49] width 94 height 15
type input "M108857373"
click at [344, 43] on input "text" at bounding box center [333, 50] width 85 height 14
type input "2,410"
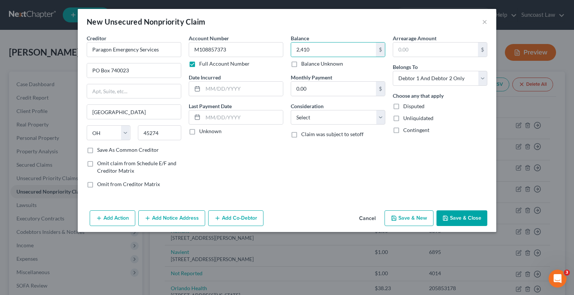
click at [462, 212] on button "Save & Close" at bounding box center [461, 219] width 51 height 16
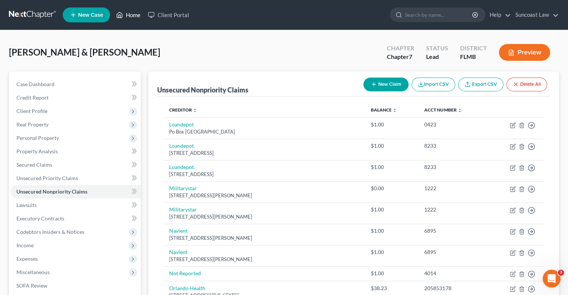
click at [137, 15] on link "Home" at bounding box center [128, 14] width 32 height 13
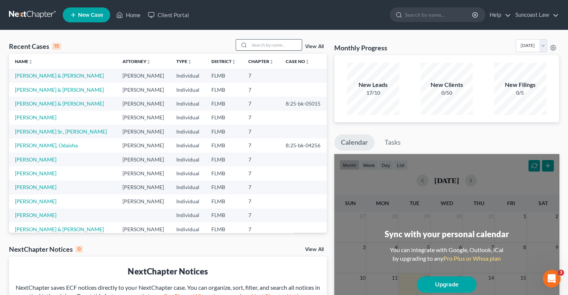
click at [264, 43] on input "search" at bounding box center [275, 45] width 52 height 11
type input "[PERSON_NAME]"
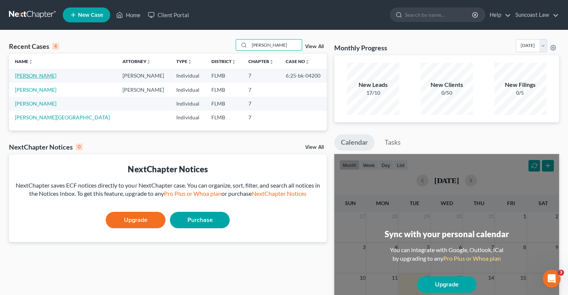
click at [35, 74] on link "[PERSON_NAME]" at bounding box center [35, 75] width 41 height 6
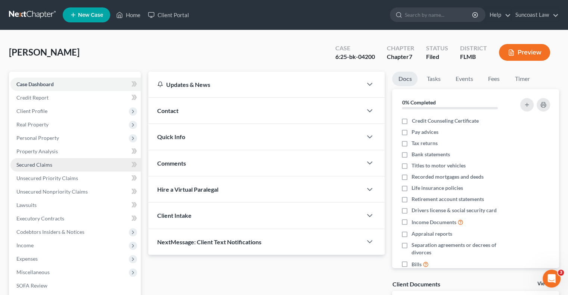
click at [48, 164] on span "Secured Claims" at bounding box center [34, 165] width 36 height 6
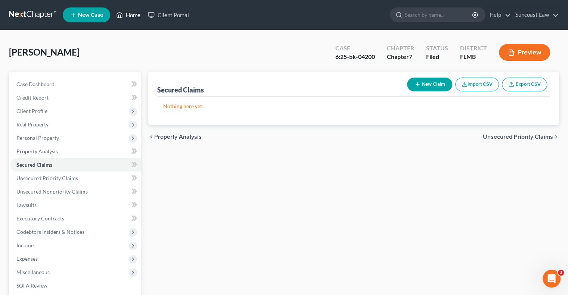
click at [136, 14] on link "Home" at bounding box center [128, 14] width 32 height 13
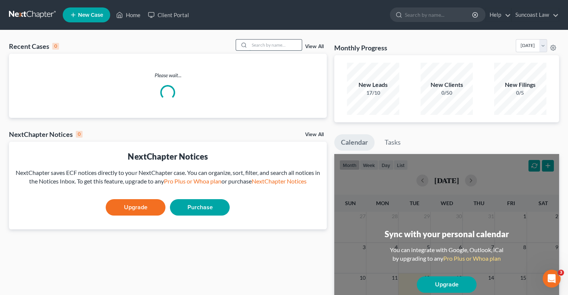
click at [269, 46] on input "search" at bounding box center [275, 45] width 52 height 11
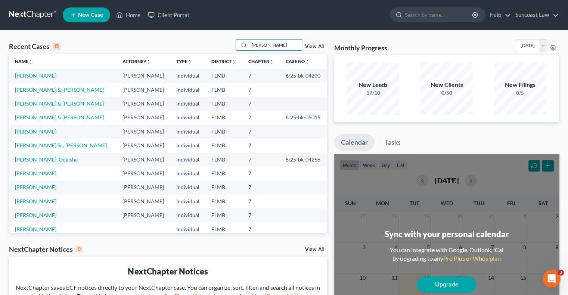
type input "[PERSON_NAME]"
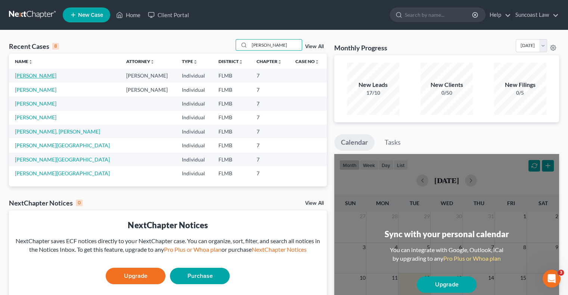
click at [46, 75] on link "[PERSON_NAME]" at bounding box center [35, 75] width 41 height 6
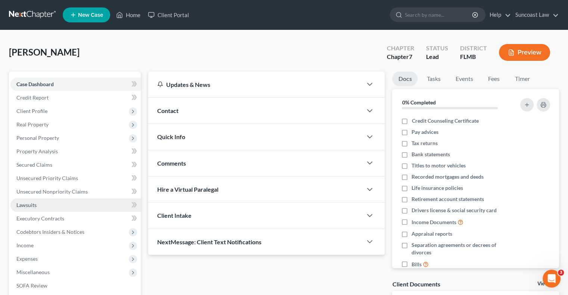
click at [40, 202] on link "Lawsuits" at bounding box center [75, 205] width 130 height 13
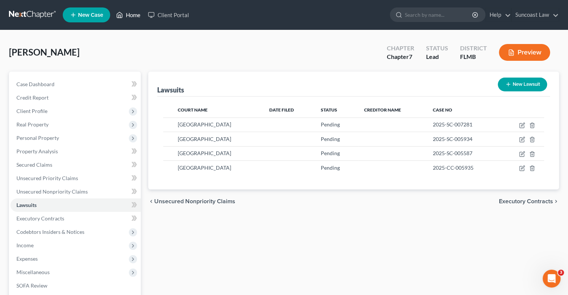
drag, startPoint x: 137, startPoint y: 15, endPoint x: 143, endPoint y: 27, distance: 13.4
click at [137, 15] on link "Home" at bounding box center [128, 14] width 32 height 13
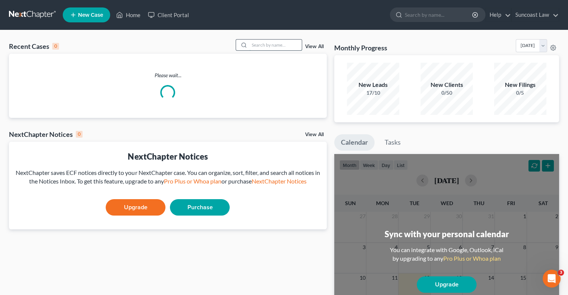
click at [277, 43] on input "search" at bounding box center [275, 45] width 52 height 11
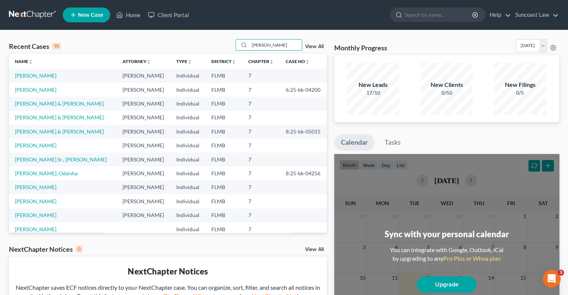
type input "[PERSON_NAME]"
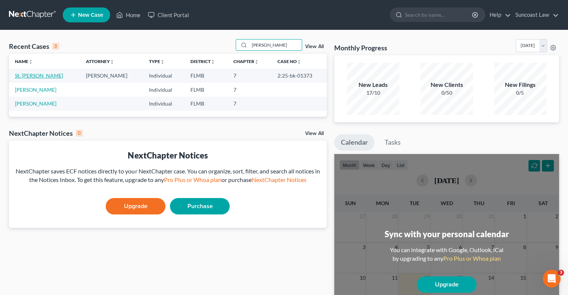
click at [32, 77] on link "St. [PERSON_NAME]" at bounding box center [39, 75] width 48 height 6
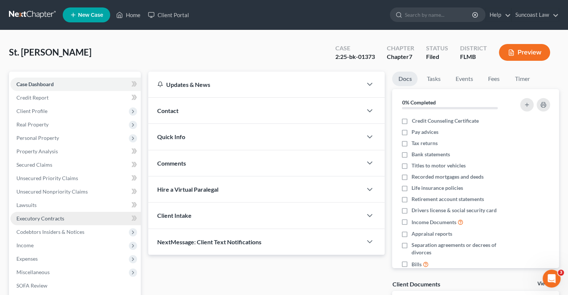
scroll to position [101, 0]
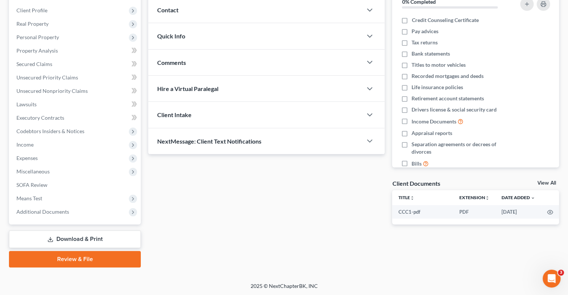
click at [76, 240] on link "Download & Print" at bounding box center [75, 240] width 132 height 18
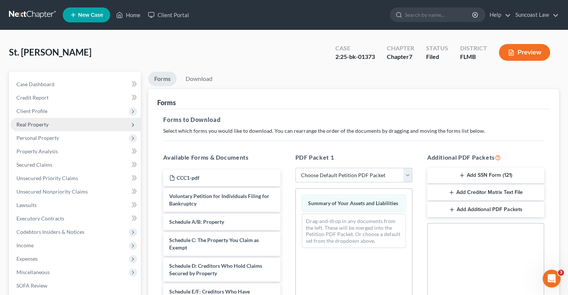
click at [42, 127] on span "Real Property" at bounding box center [32, 124] width 32 height 6
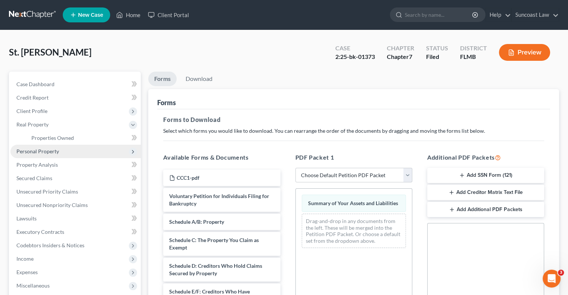
click at [49, 151] on span "Personal Property" at bounding box center [37, 151] width 43 height 6
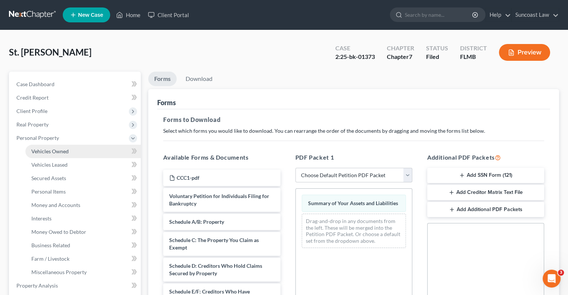
click at [58, 152] on span "Vehicles Owned" at bounding box center [49, 151] width 37 height 6
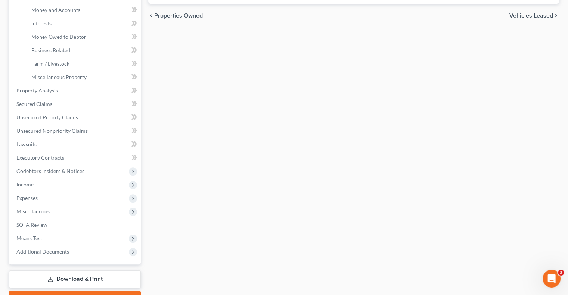
scroll to position [235, 0]
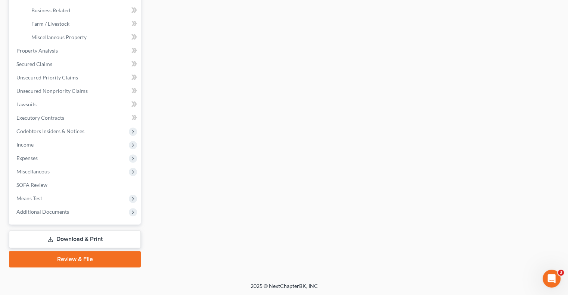
click at [89, 238] on link "Download & Print" at bounding box center [75, 240] width 132 height 18
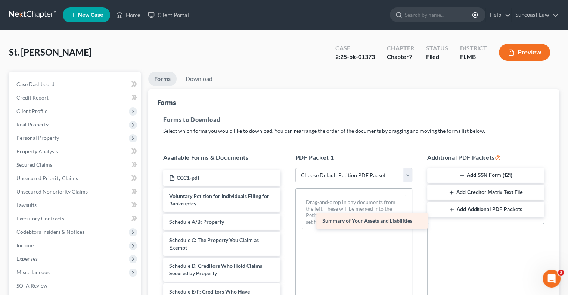
drag, startPoint x: 222, startPoint y: 221, endPoint x: 375, endPoint y: 221, distance: 152.7
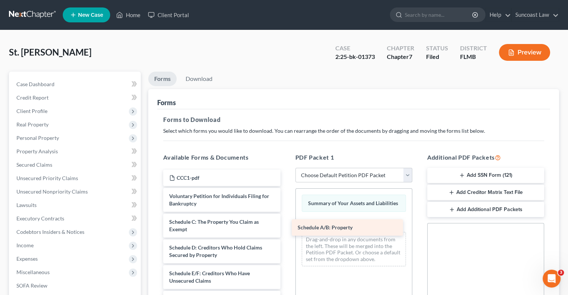
drag, startPoint x: 213, startPoint y: 223, endPoint x: 342, endPoint y: 229, distance: 128.6
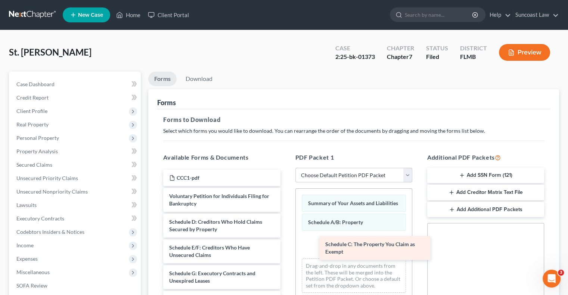
drag, startPoint x: 213, startPoint y: 227, endPoint x: 369, endPoint y: 250, distance: 157.4
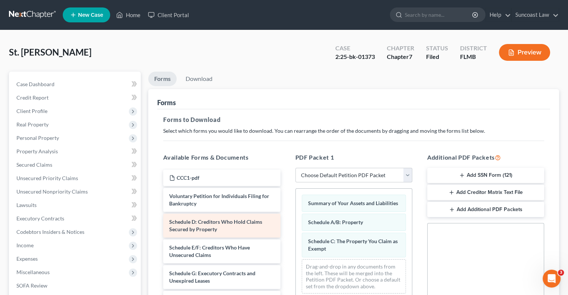
scroll to position [37, 0]
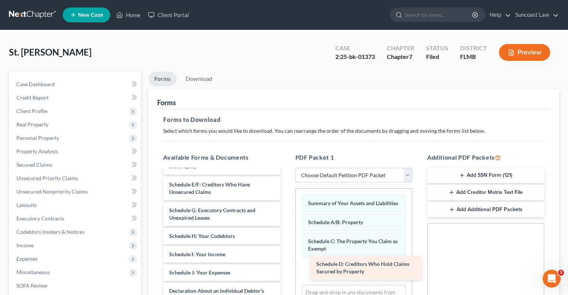
drag, startPoint x: 211, startPoint y: 183, endPoint x: 355, endPoint y: 262, distance: 164.3
click at [286, 263] on div "Schedule D: Creditors Who Hold Claims Secured by Property CCC1-pdf Voluntary Pe…" at bounding box center [221, 299] width 129 height 332
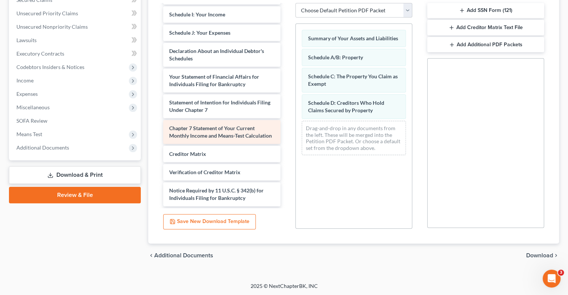
scroll to position [63, 0]
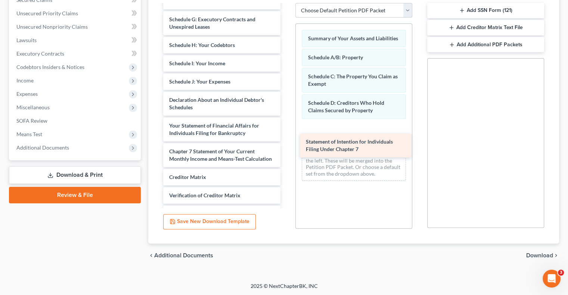
drag, startPoint x: 223, startPoint y: 153, endPoint x: 360, endPoint y: 145, distance: 137.7
click at [286, 145] on div "Statement of Intention for Individuals Filing Under Chapter 7 CCC1-pdf Voluntar…" at bounding box center [221, 94] width 129 height 307
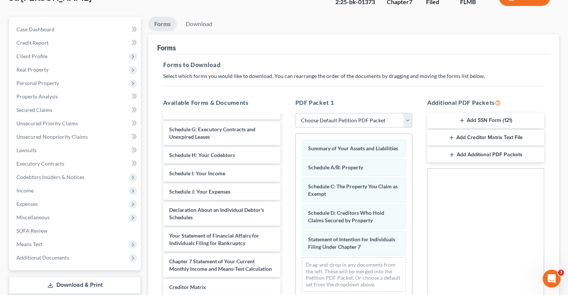
scroll to position [0, 0]
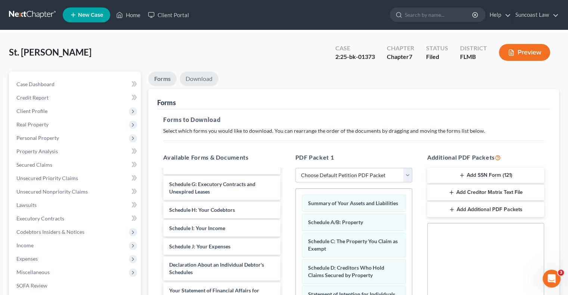
click at [211, 79] on link "Download" at bounding box center [199, 79] width 39 height 15
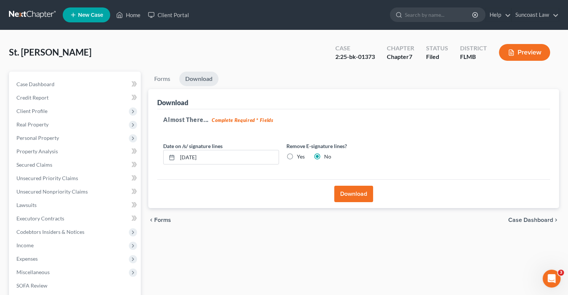
click at [370, 195] on button "Download" at bounding box center [353, 194] width 39 height 16
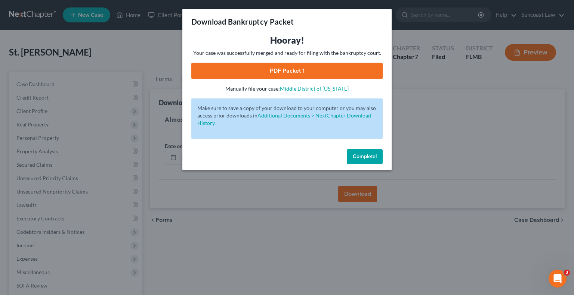
click at [298, 73] on link "PDF Packet 1" at bounding box center [286, 71] width 191 height 16
click at [362, 155] on span "Complete!" at bounding box center [365, 156] width 24 height 6
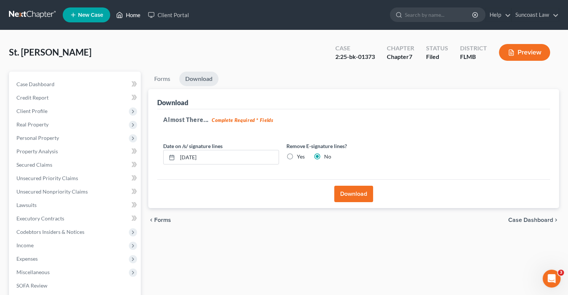
drag, startPoint x: 135, startPoint y: 18, endPoint x: 206, endPoint y: 46, distance: 76.9
click at [135, 18] on link "Home" at bounding box center [128, 14] width 32 height 13
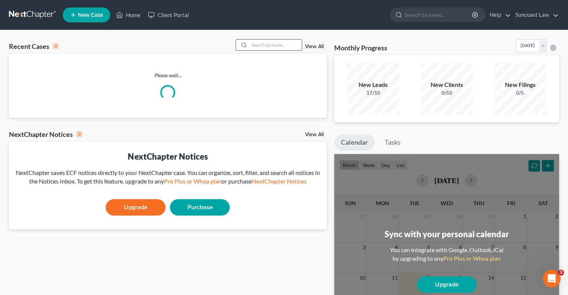
click at [261, 46] on input "search" at bounding box center [275, 45] width 52 height 11
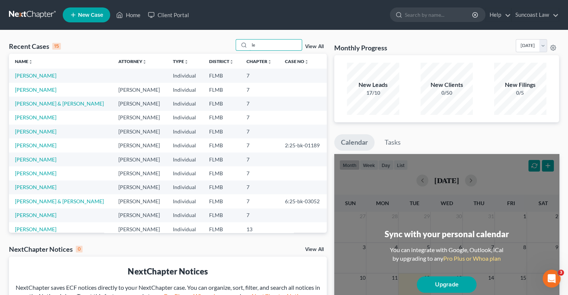
type input "l"
type input "[PERSON_NAME]"
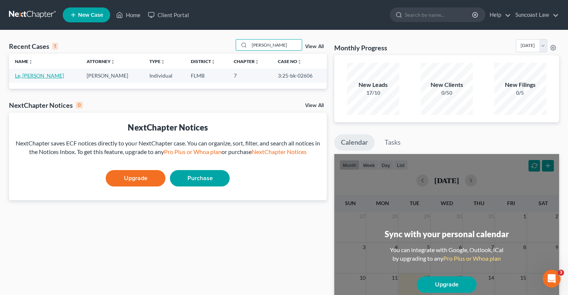
click at [25, 76] on link "Le, [PERSON_NAME]" at bounding box center [39, 75] width 49 height 6
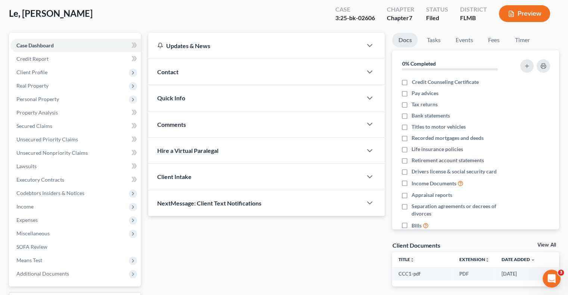
scroll to position [101, 0]
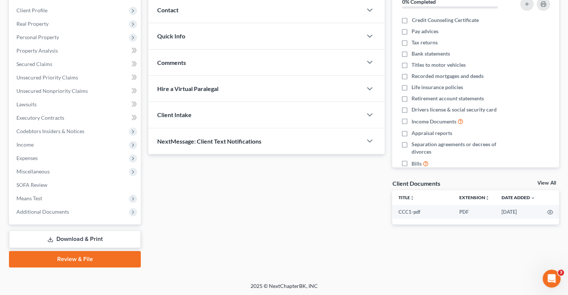
click at [86, 237] on link "Download & Print" at bounding box center [75, 240] width 132 height 18
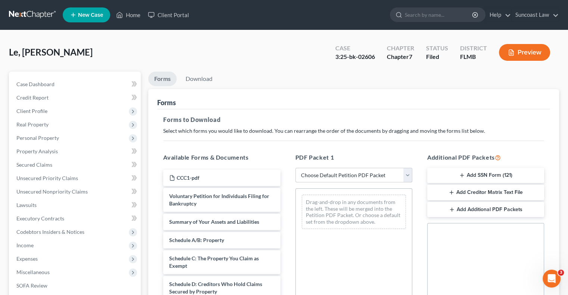
drag, startPoint x: 359, startPoint y: 177, endPoint x: 359, endPoint y: 180, distance: 3.8
click at [359, 177] on select "Choose Default Petition PDF Packet Complete Bankruptcy Petition (all forms and …" at bounding box center [353, 175] width 117 height 15
select select "0"
click at [295, 168] on select "Choose Default Petition PDF Packet Complete Bankruptcy Petition (all forms and …" at bounding box center [353, 175] width 117 height 15
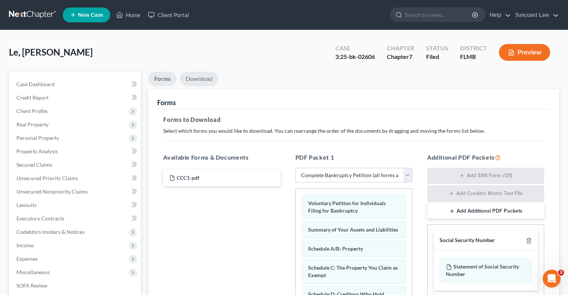
click at [201, 77] on link "Download" at bounding box center [199, 79] width 39 height 15
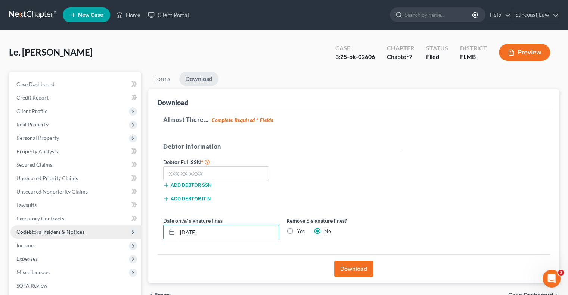
drag, startPoint x: 232, startPoint y: 232, endPoint x: 134, endPoint y: 228, distance: 97.2
click at [132, 228] on div "Petition Navigation Case Dashboard Payments Invoices Payments Payments Credit R…" at bounding box center [284, 220] width 558 height 297
type input "[DATE]"
click at [350, 269] on button "Download" at bounding box center [353, 269] width 39 height 16
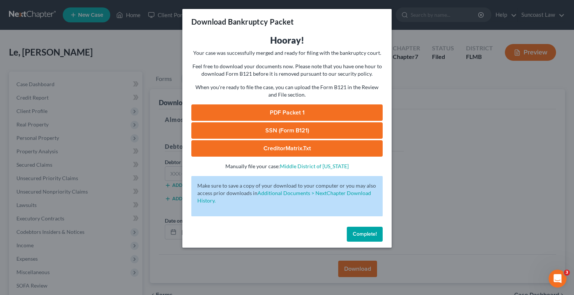
click at [299, 115] on link "PDF Packet 1" at bounding box center [286, 113] width 191 height 16
click at [365, 235] on span "Complete!" at bounding box center [365, 234] width 24 height 6
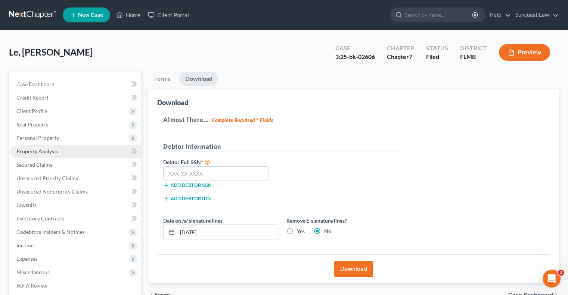
click at [54, 152] on span "Property Analysis" at bounding box center [36, 151] width 41 height 6
